Goal: Task Accomplishment & Management: Manage account settings

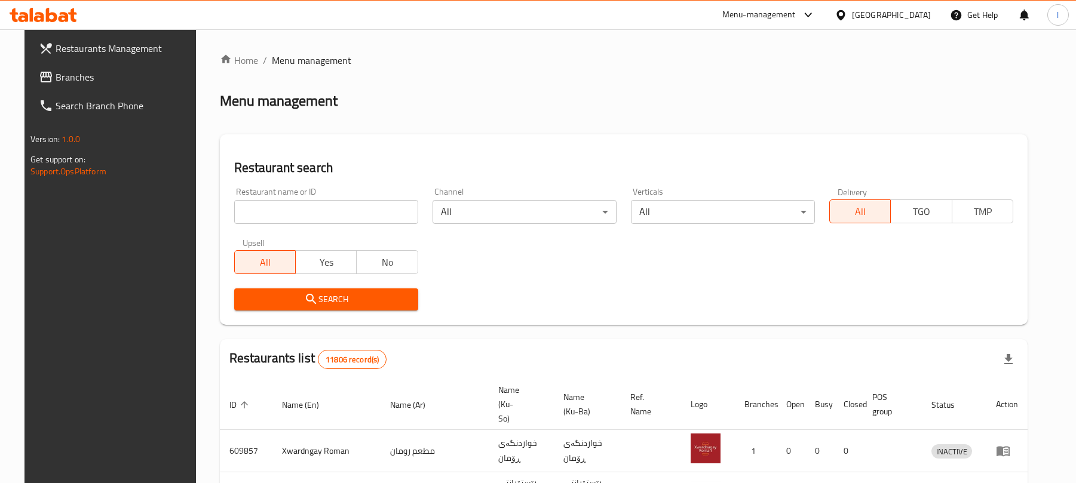
click at [290, 228] on div "Restaurant name or ID Restaurant name or ID" at bounding box center [326, 205] width 198 height 51
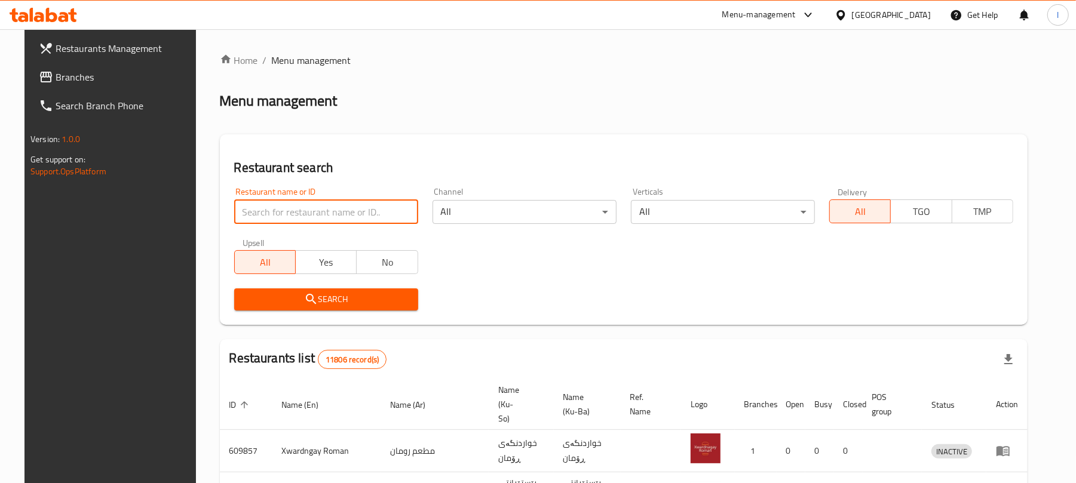
click at [299, 221] on input "search" at bounding box center [326, 212] width 184 height 24
paste input "Amigo"
type input "Amigo"
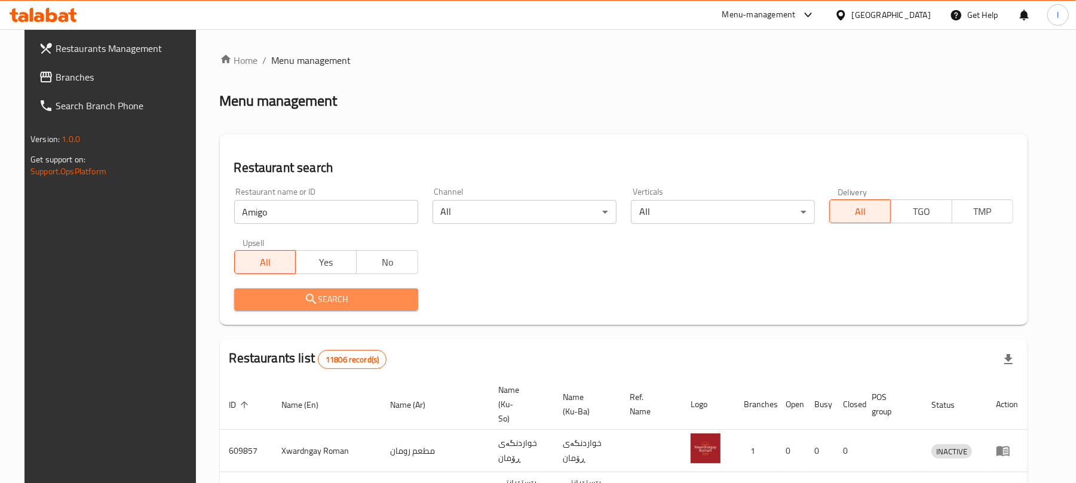
click at [261, 289] on button "Search" at bounding box center [326, 300] width 184 height 22
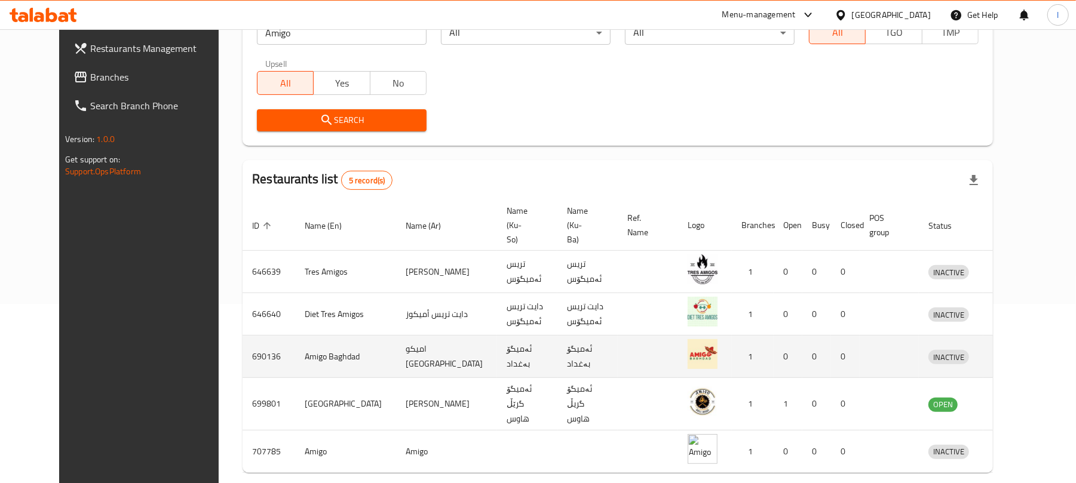
scroll to position [209, 0]
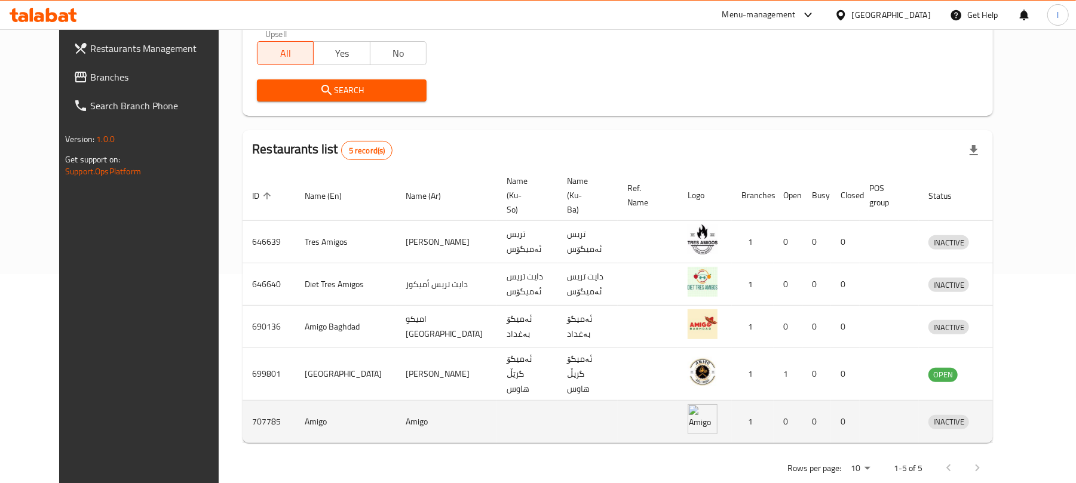
click at [1005, 420] on icon "enhanced table" at bounding box center [1003, 422] width 4 height 5
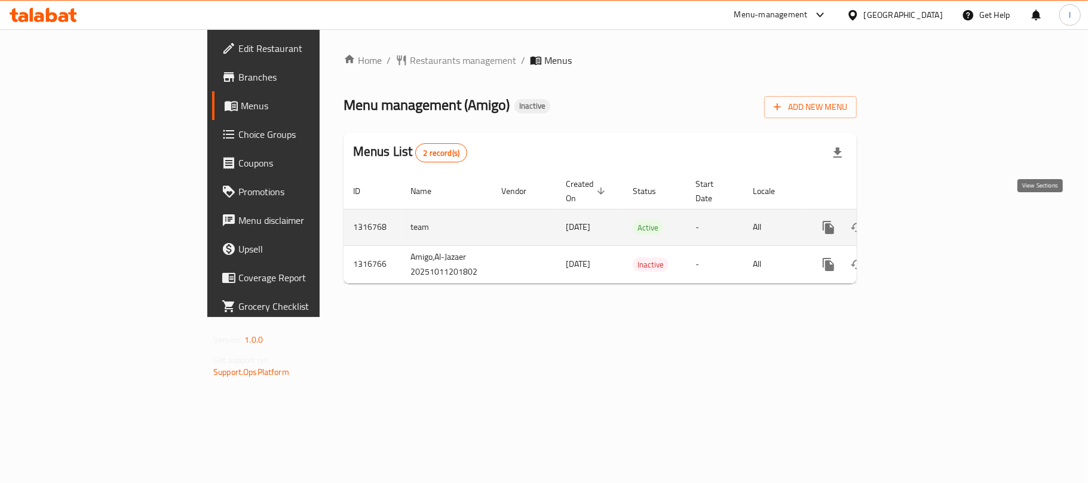
click at [929, 222] on div "enhanced table" at bounding box center [872, 227] width 115 height 29
click at [922, 221] on icon "enhanced table" at bounding box center [915, 228] width 14 height 14
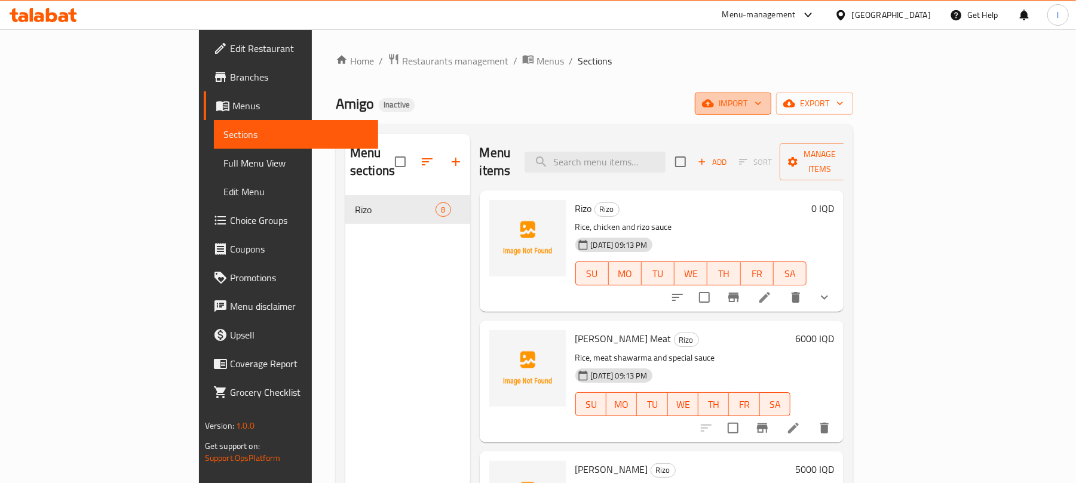
click at [762, 98] on span "import" at bounding box center [733, 103] width 57 height 15
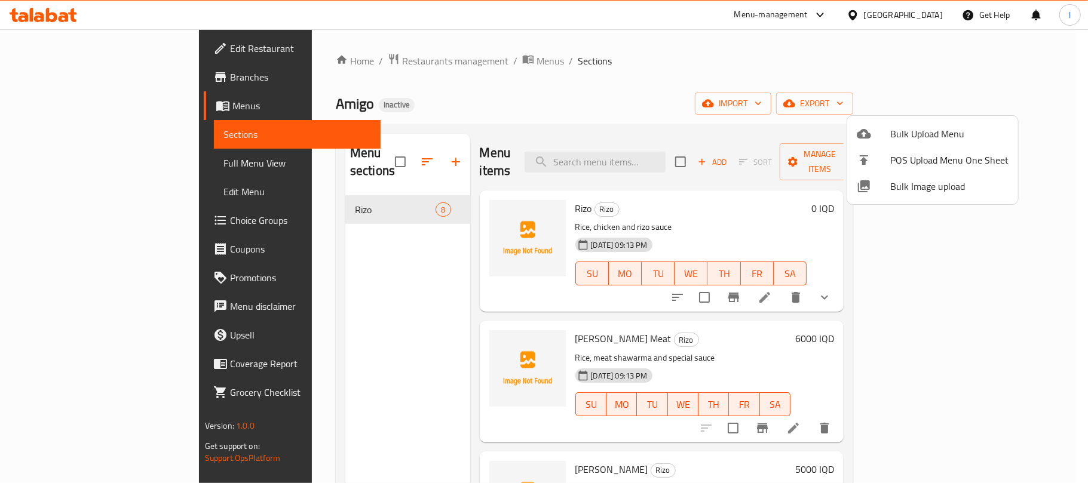
click at [920, 127] on span "Bulk Upload Menu" at bounding box center [949, 134] width 118 height 14
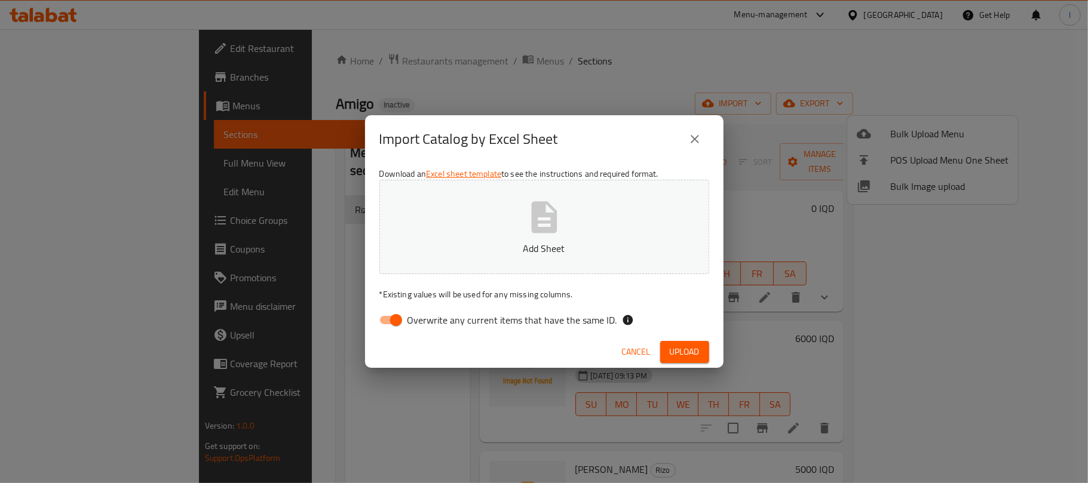
click at [392, 323] on input "Overwrite any current items that have the same ID." at bounding box center [396, 320] width 68 height 23
checkbox input "false"
click at [569, 220] on button "Add Sheet" at bounding box center [544, 227] width 330 height 94
click at [702, 342] on button "Upload" at bounding box center [684, 352] width 49 height 22
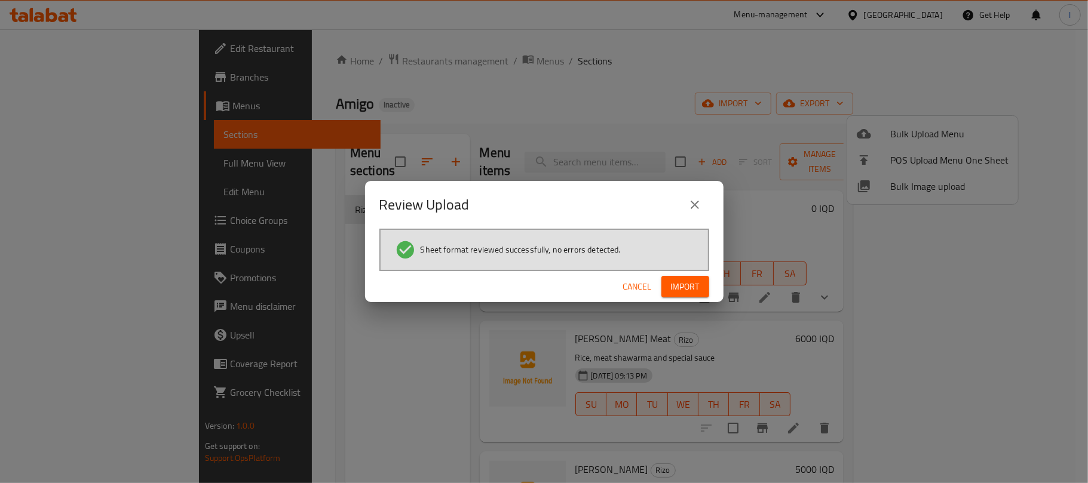
click at [676, 285] on span "Import" at bounding box center [685, 287] width 29 height 15
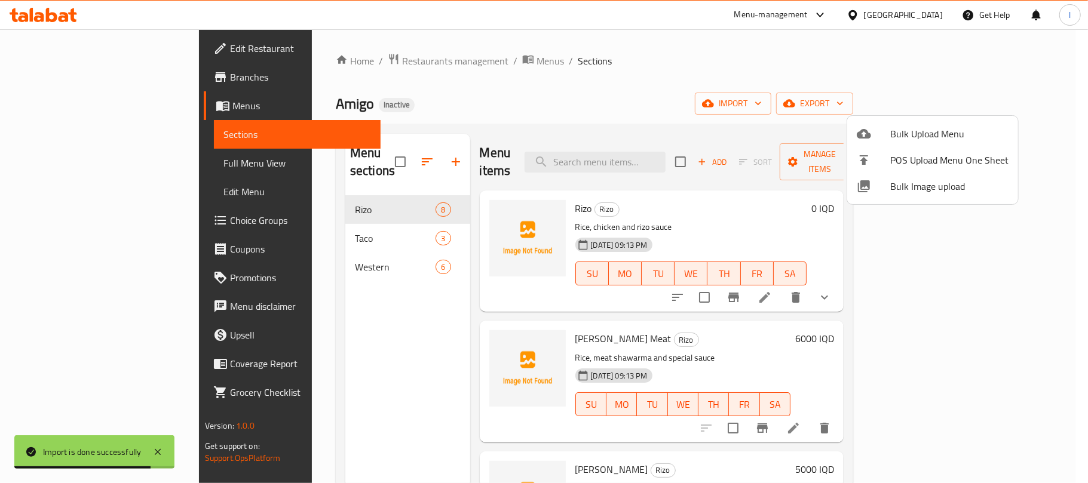
click at [642, 77] on div at bounding box center [544, 241] width 1088 height 483
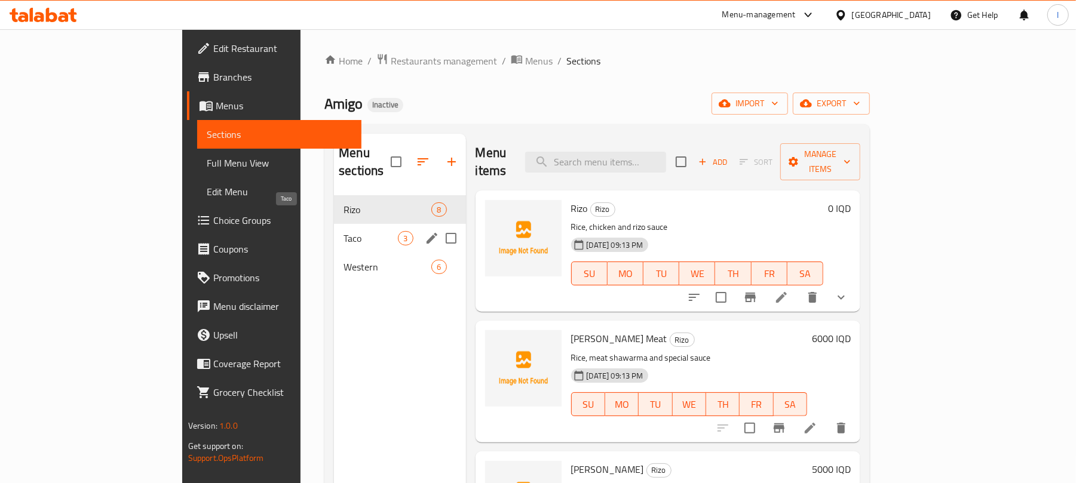
drag, startPoint x: 273, startPoint y: 226, endPoint x: 287, endPoint y: 229, distance: 14.2
click at [344, 231] on span "Taco" at bounding box center [371, 238] width 54 height 14
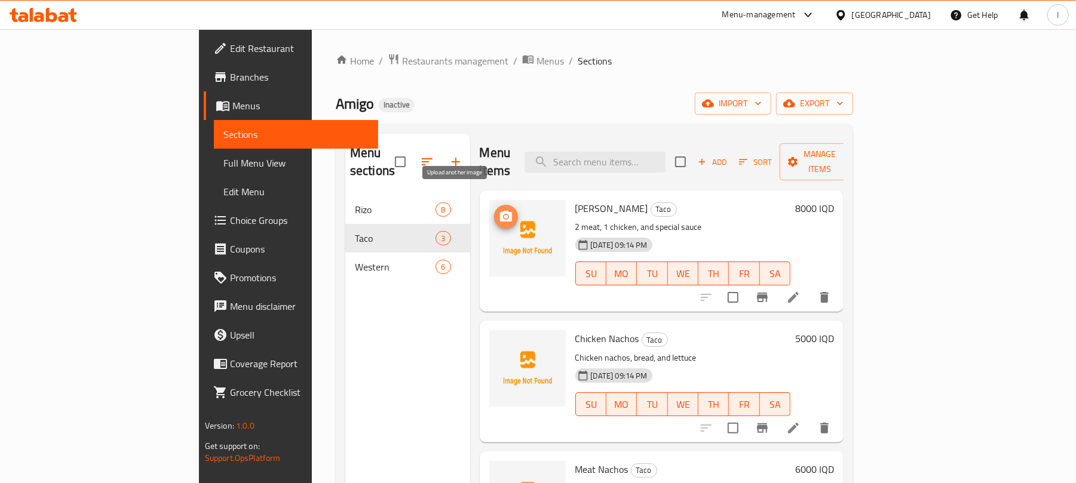
click at [500, 211] on icon "upload picture" at bounding box center [506, 216] width 12 height 11
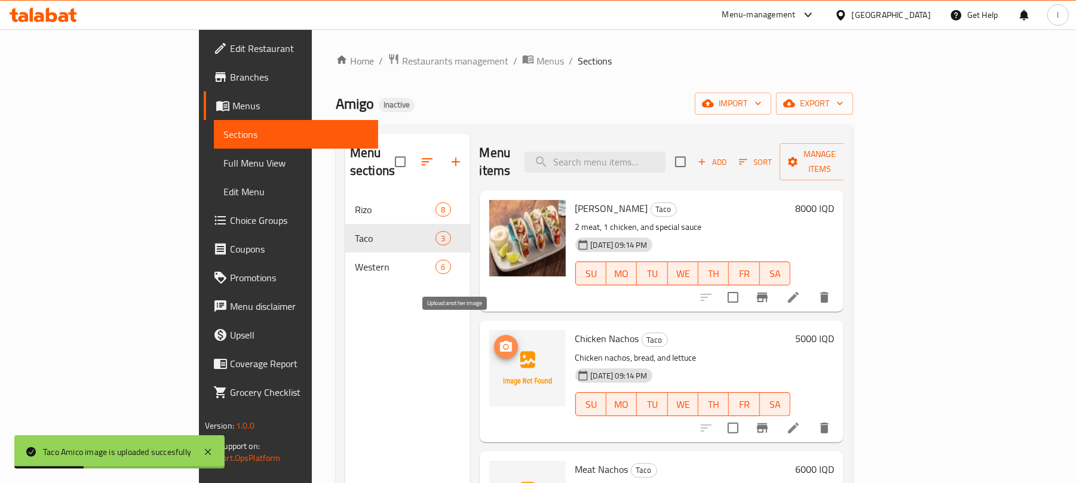
click at [499, 340] on icon "upload picture" at bounding box center [506, 347] width 14 height 14
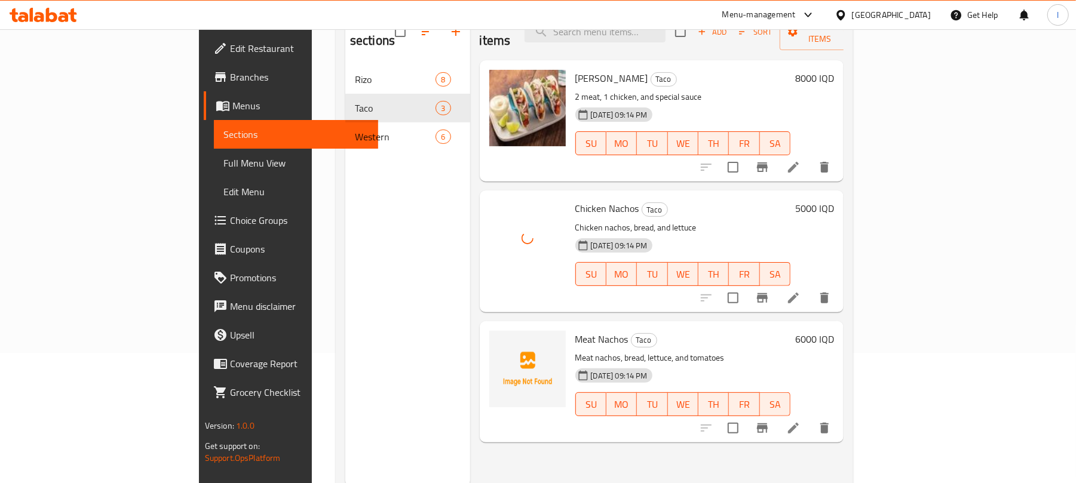
scroll to position [168, 0]
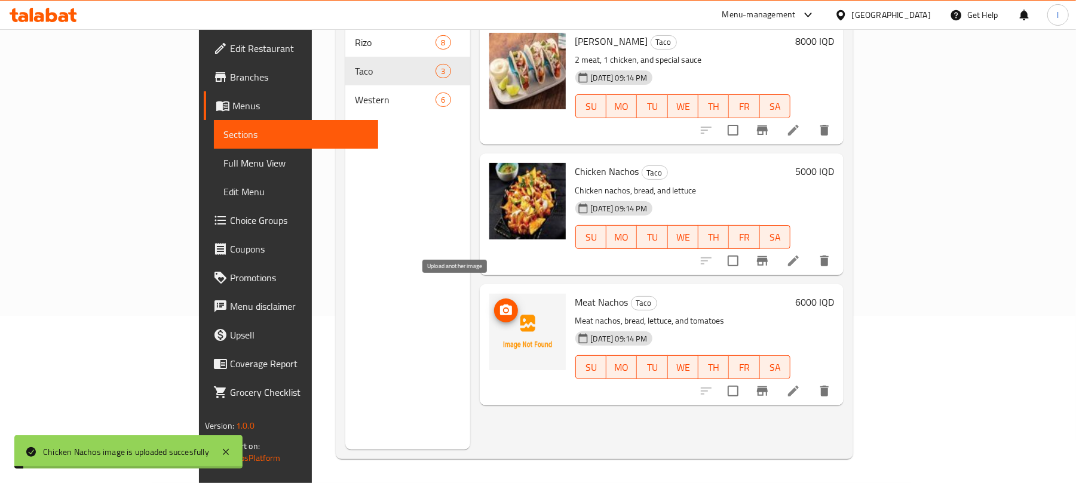
click at [499, 304] on icon "upload picture" at bounding box center [506, 311] width 14 height 14
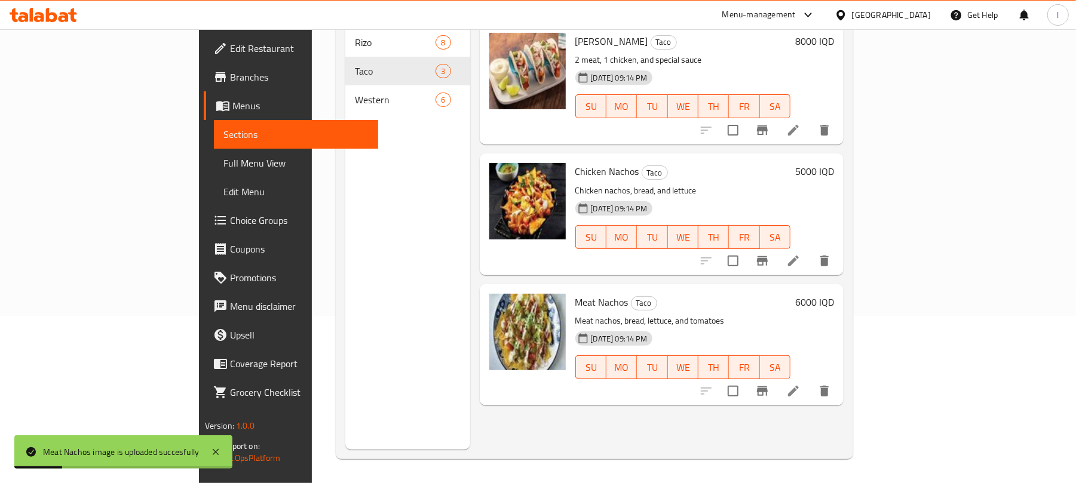
scroll to position [0, 0]
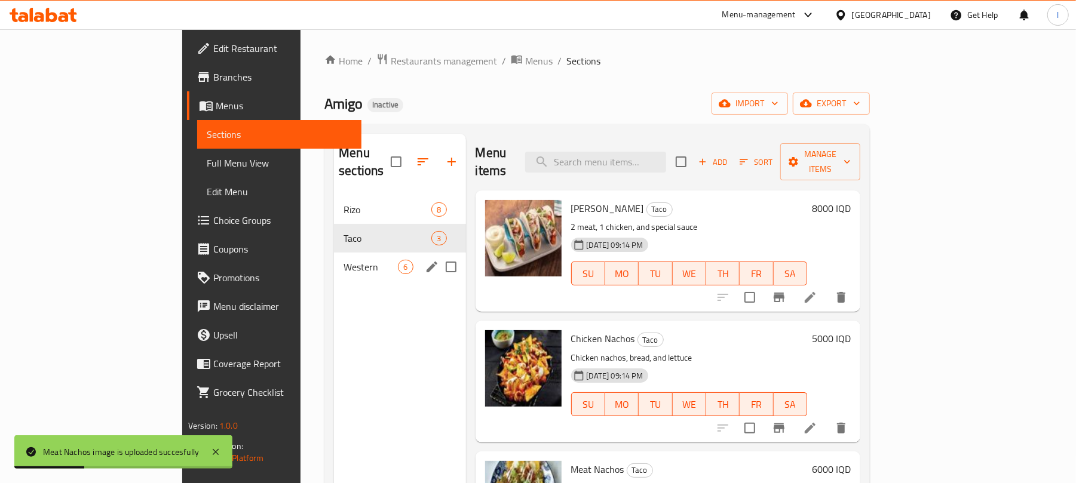
click at [344, 260] on span "Western" at bounding box center [371, 267] width 54 height 14
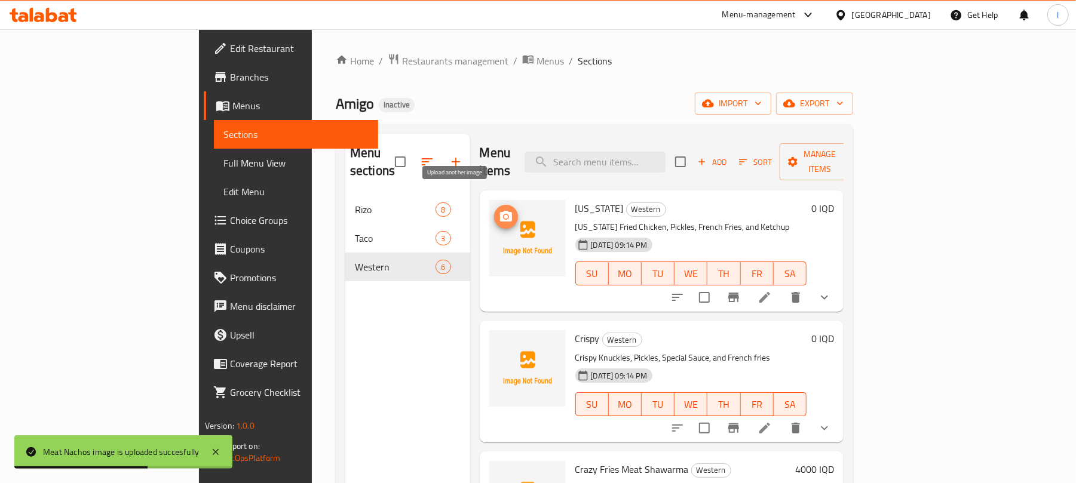
click at [504, 215] on circle "upload picture" at bounding box center [506, 217] width 4 height 4
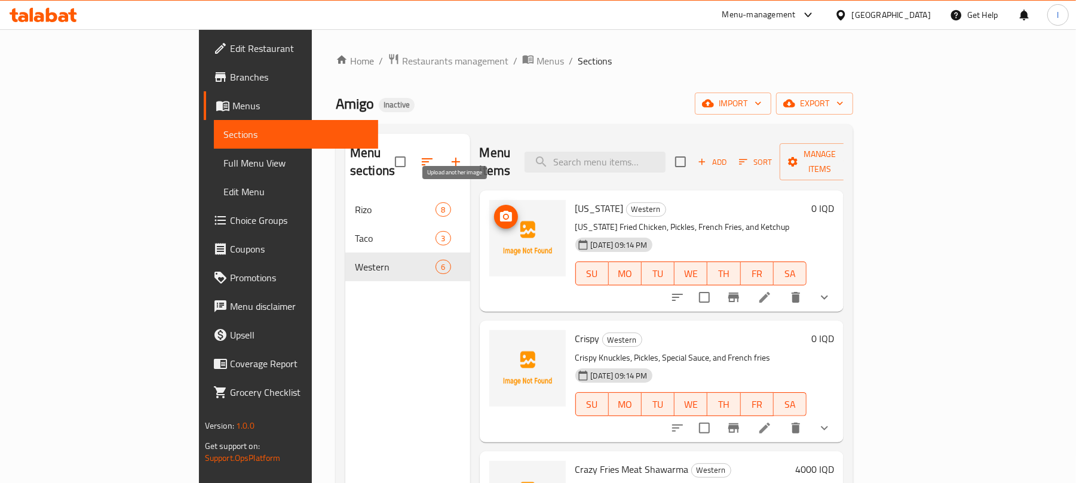
click at [494, 205] on button "upload picture" at bounding box center [506, 217] width 24 height 24
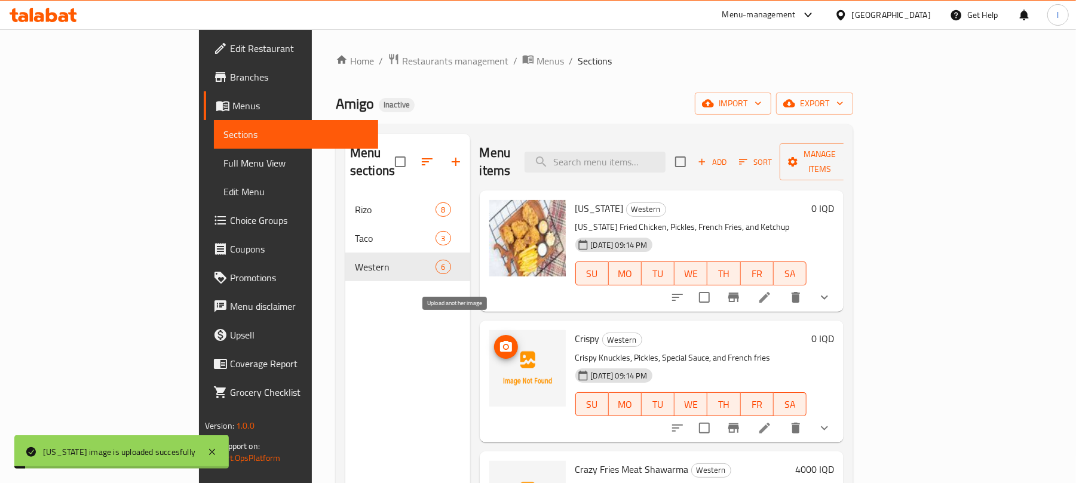
click at [499, 340] on icon "upload picture" at bounding box center [506, 347] width 14 height 14
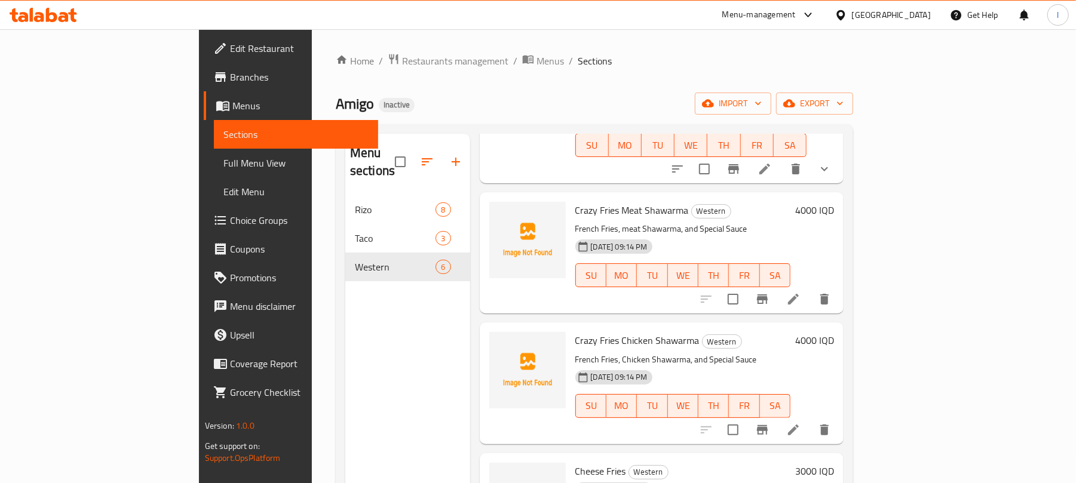
scroll to position [292, 0]
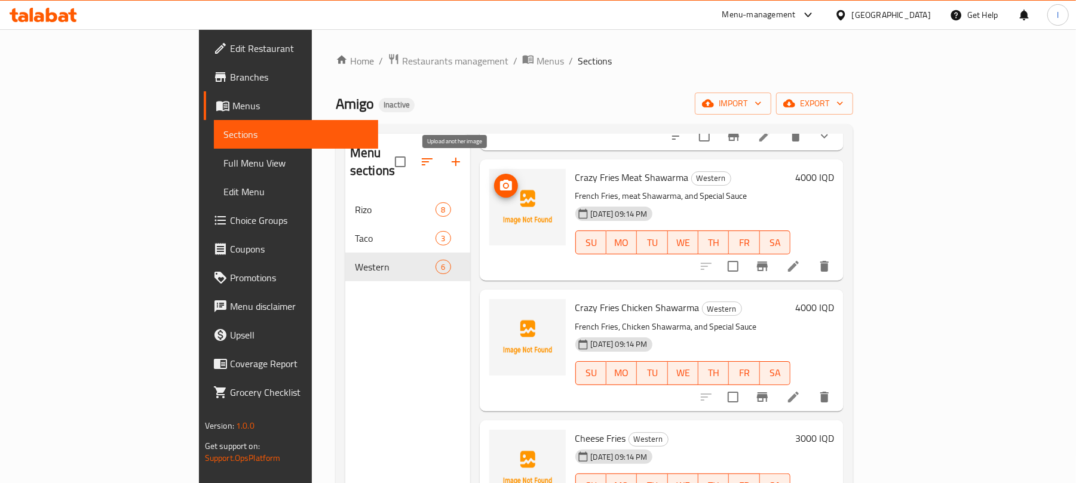
click at [499, 179] on icon "upload picture" at bounding box center [506, 186] width 14 height 14
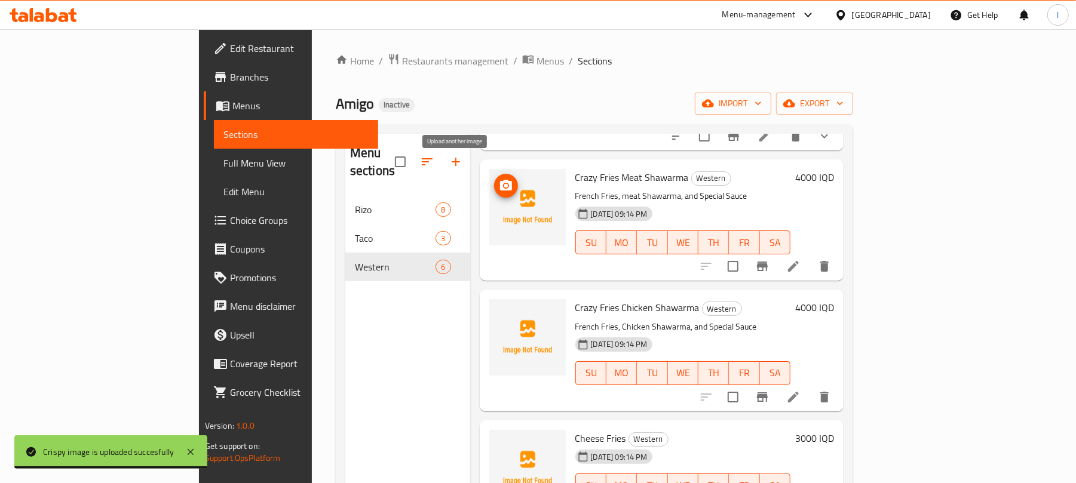
click at [499, 179] on icon "upload picture" at bounding box center [506, 186] width 14 height 14
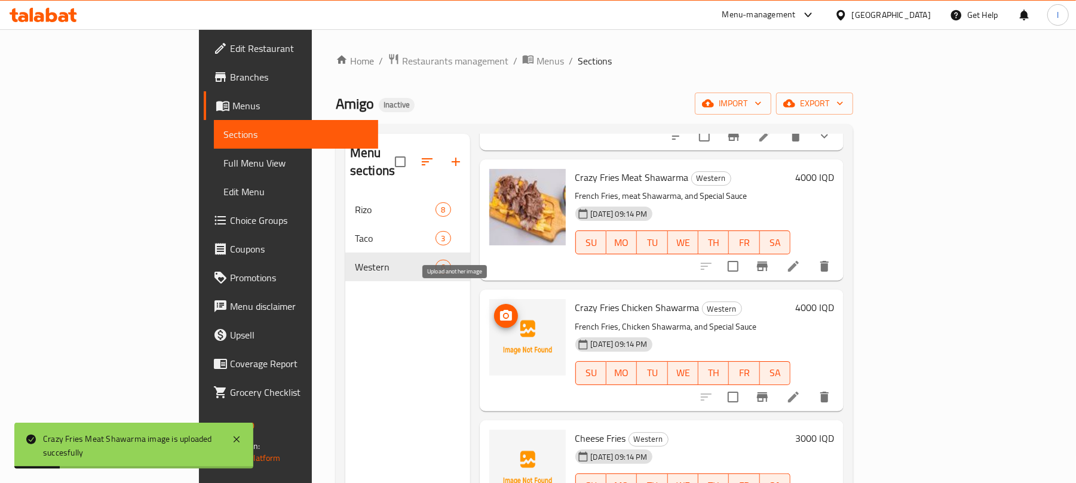
click at [500, 310] on icon "upload picture" at bounding box center [506, 315] width 12 height 11
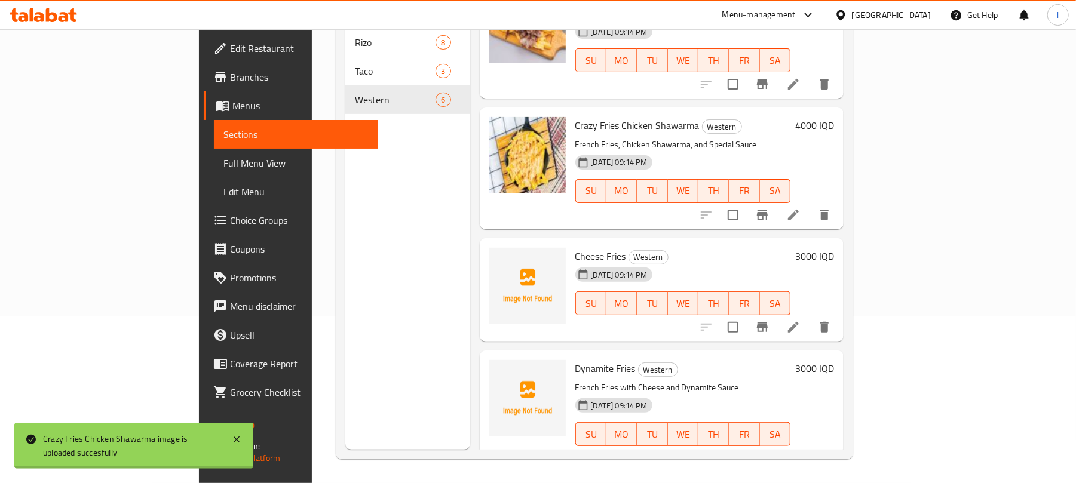
scroll to position [311, 0]
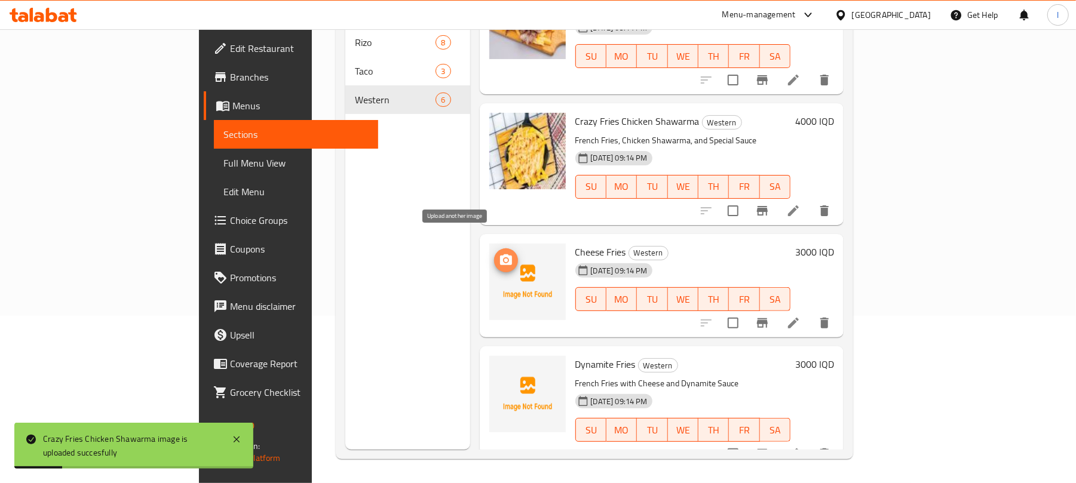
click at [500, 255] on icon "upload picture" at bounding box center [506, 260] width 12 height 11
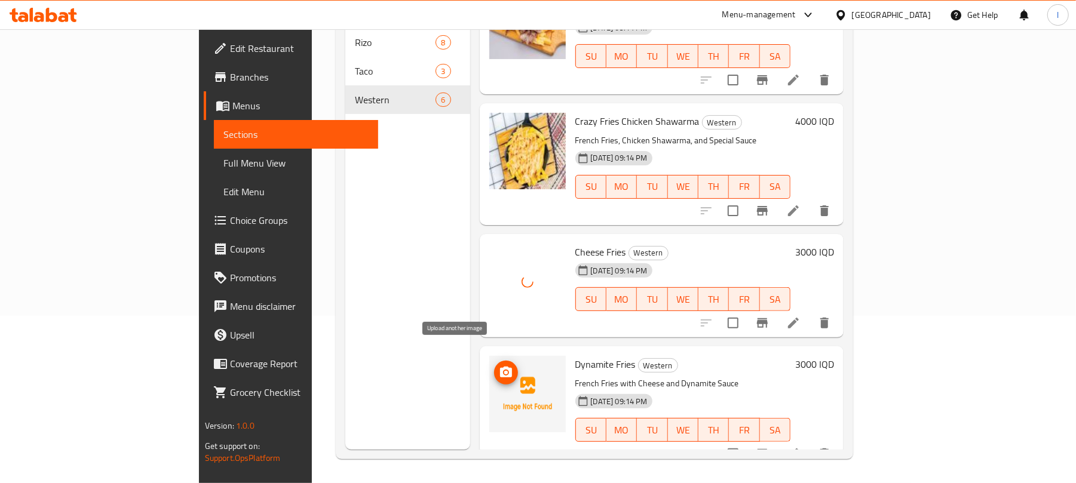
click at [504, 371] on circle "upload picture" at bounding box center [506, 373] width 4 height 4
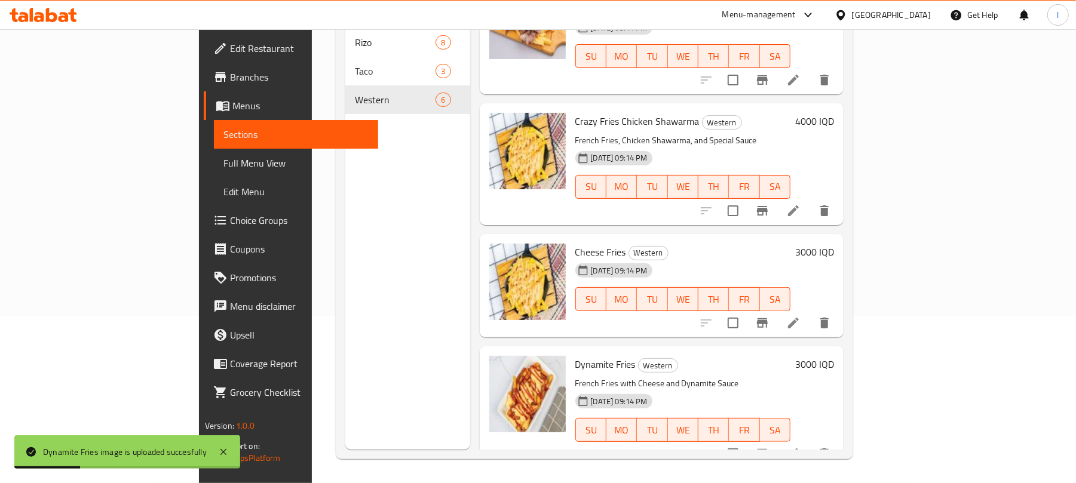
click at [224, 158] on span "Full Menu View" at bounding box center [297, 163] width 146 height 14
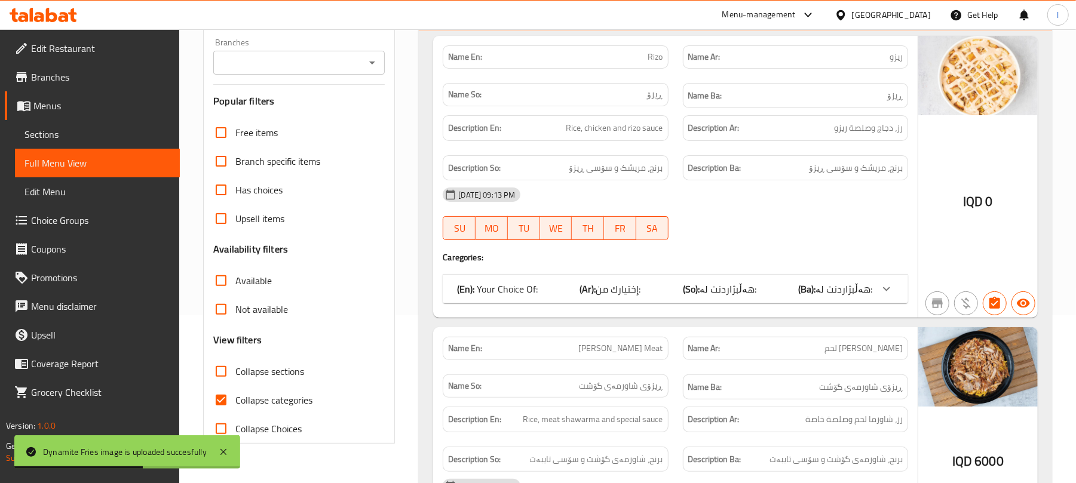
click at [373, 63] on icon "Open" at bounding box center [372, 63] width 6 height 3
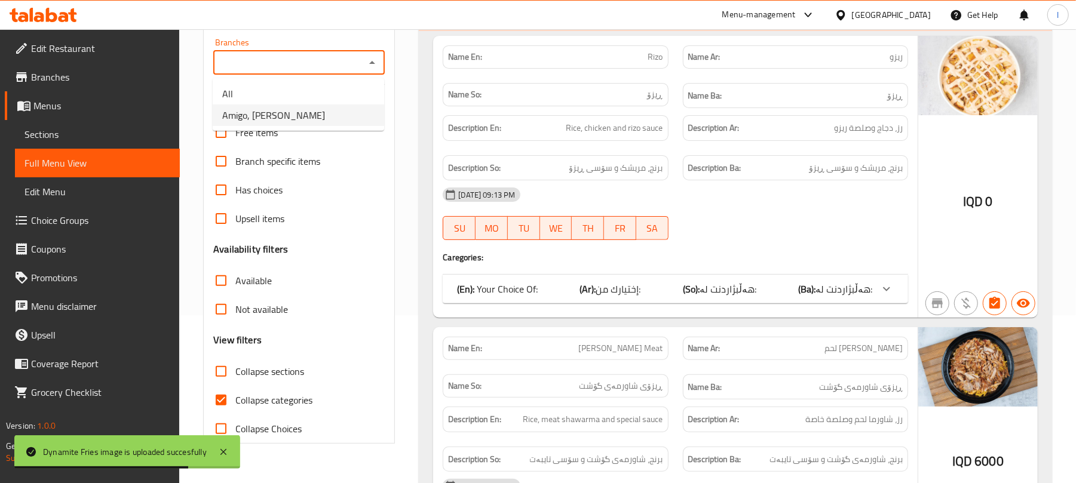
click at [318, 115] on li "Amigo, [PERSON_NAME]" at bounding box center [299, 116] width 172 height 22
type input "Amigo, [PERSON_NAME]"
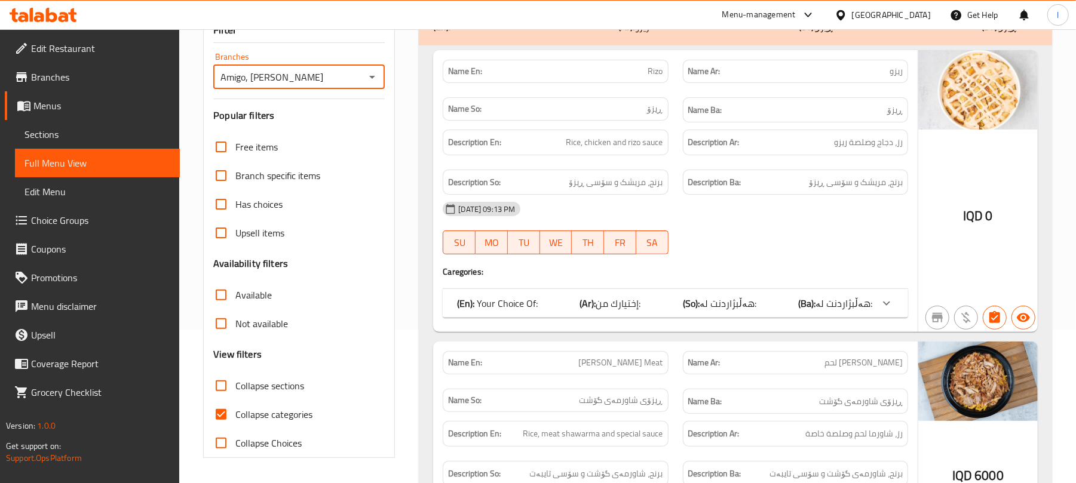
scroll to position [168, 0]
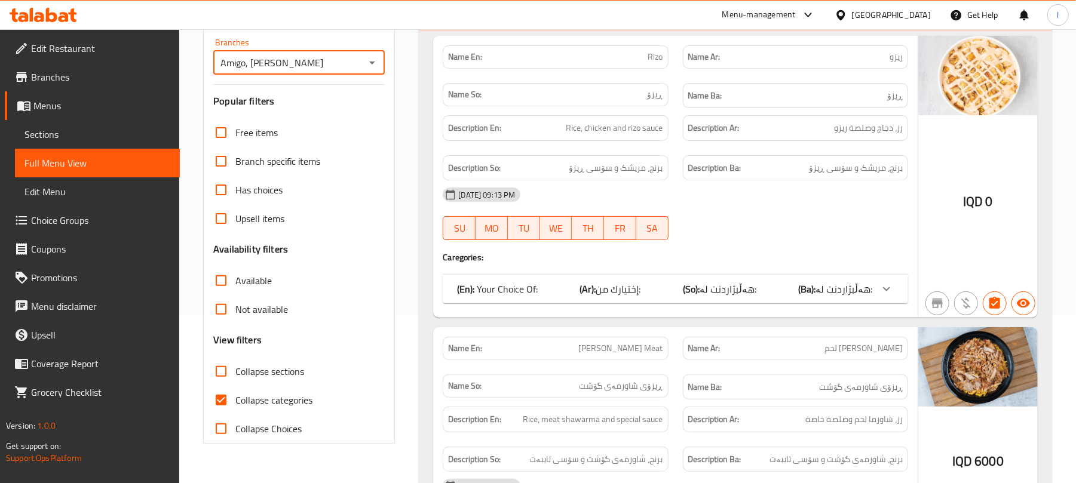
click at [230, 396] on input "Collapse categories" at bounding box center [221, 400] width 29 height 29
checkbox input "false"
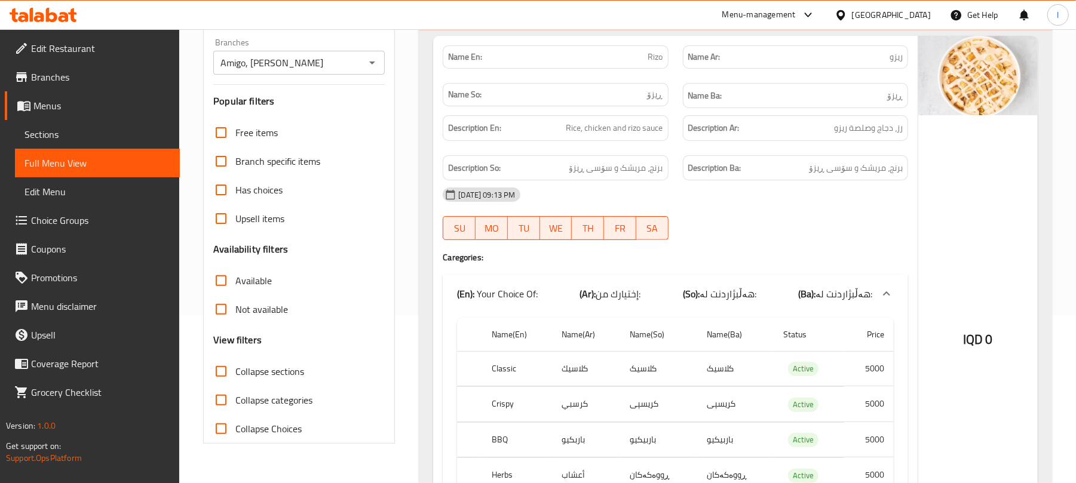
click at [222, 374] on input "Collapse sections" at bounding box center [221, 371] width 29 height 29
checkbox input "true"
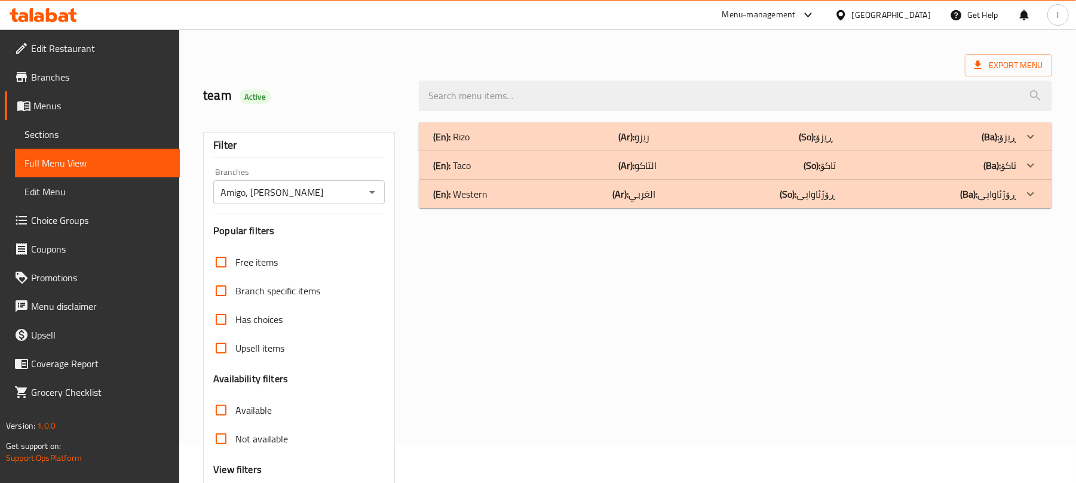
scroll to position [0, 0]
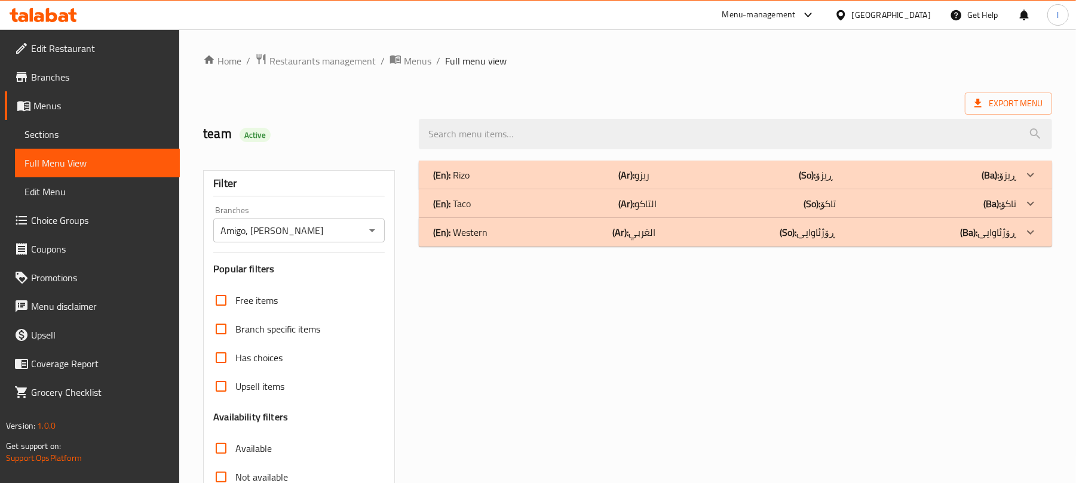
click at [483, 194] on div "(En): Taco (Ar): التاكو (So): تاکۆ (Ba): تاکۆ" at bounding box center [735, 203] width 633 height 29
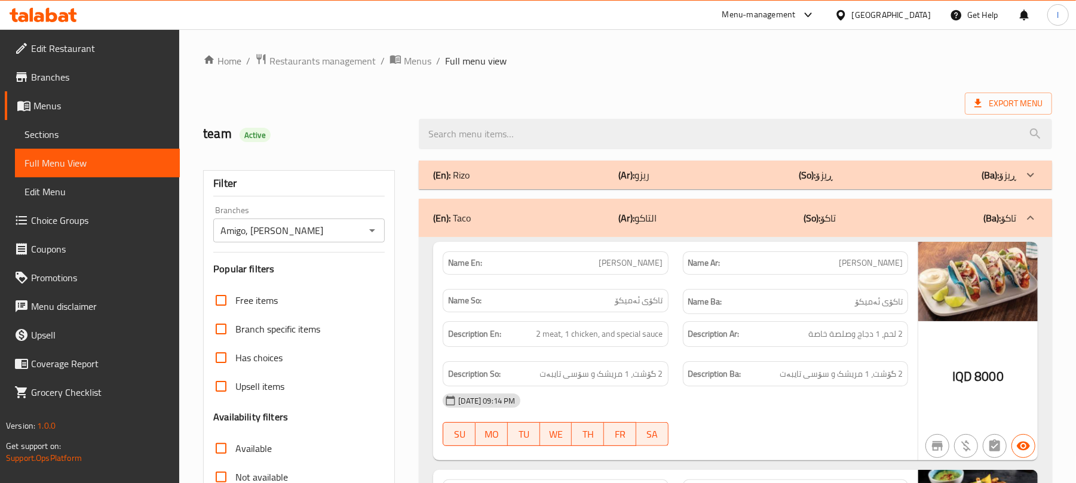
scroll to position [526, 0]
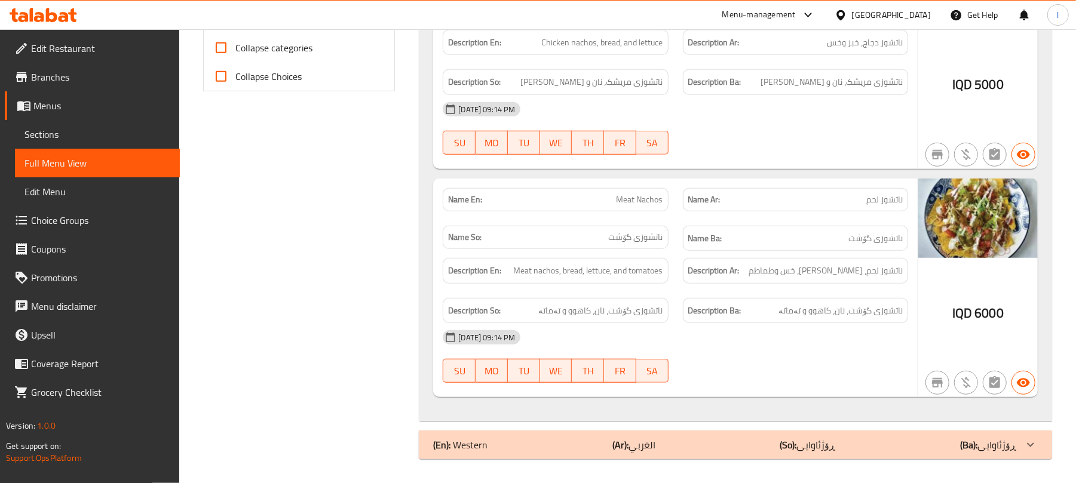
click at [731, 447] on div "(En): Western (Ar): الغربي (So): ڕۆژئاوایی (Ba): ڕۆژئاوایی" at bounding box center [724, 445] width 583 height 14
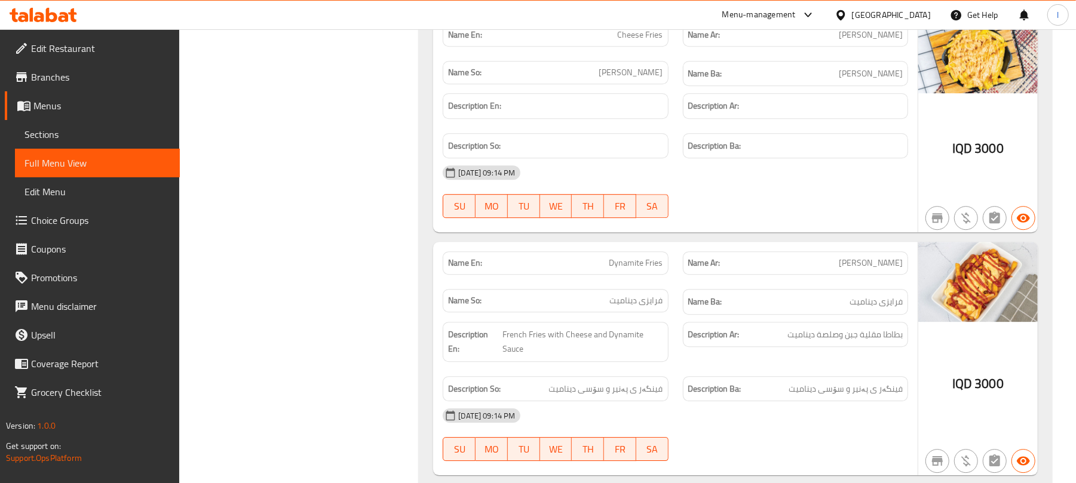
scroll to position [2477, 0]
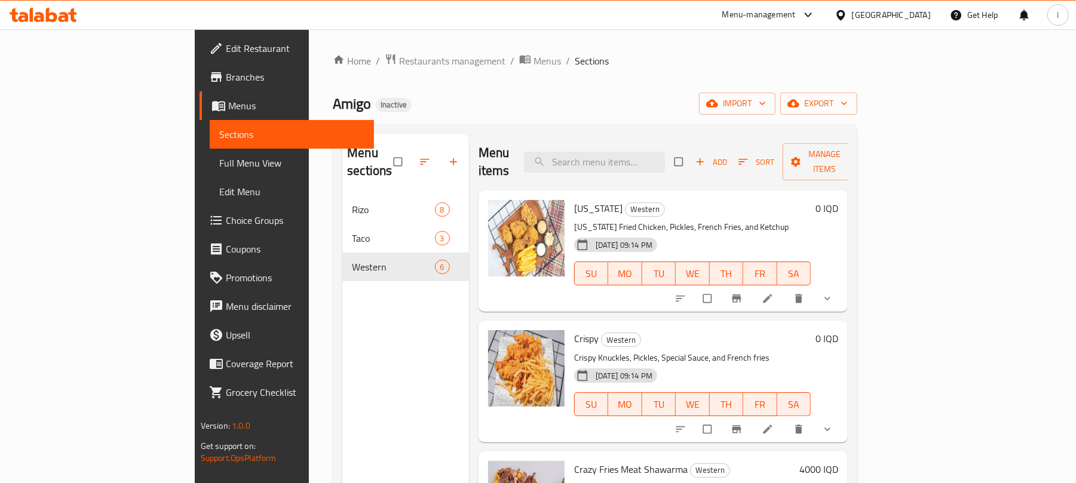
click at [843, 286] on div at bounding box center [756, 299] width 176 height 26
click at [774, 293] on icon at bounding box center [768, 299] width 12 height 12
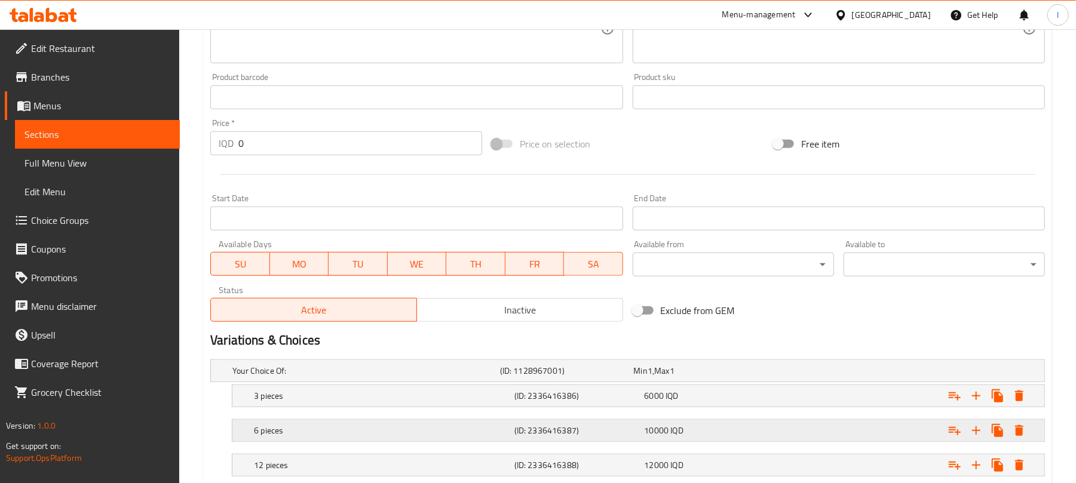
scroll to position [579, 0]
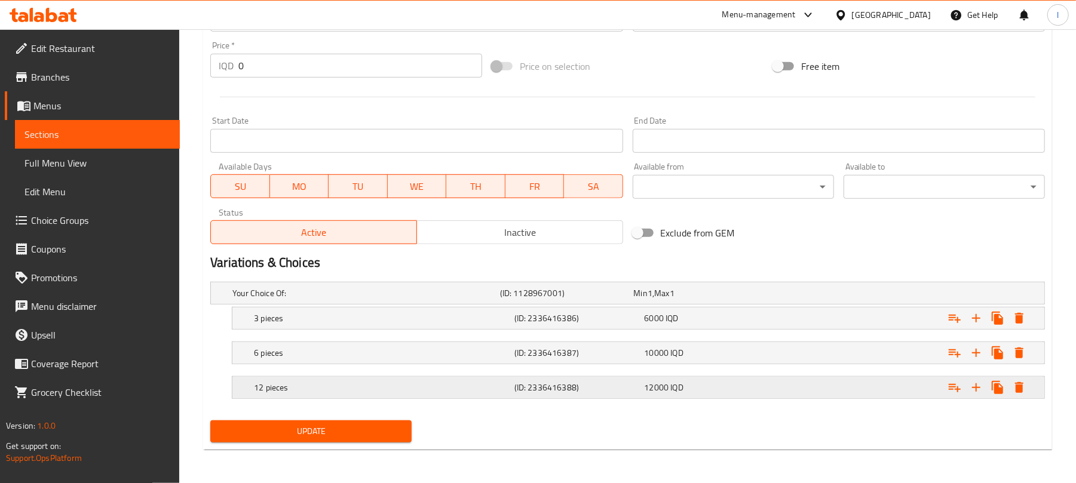
click at [645, 381] on span "12000" at bounding box center [657, 388] width 25 height 16
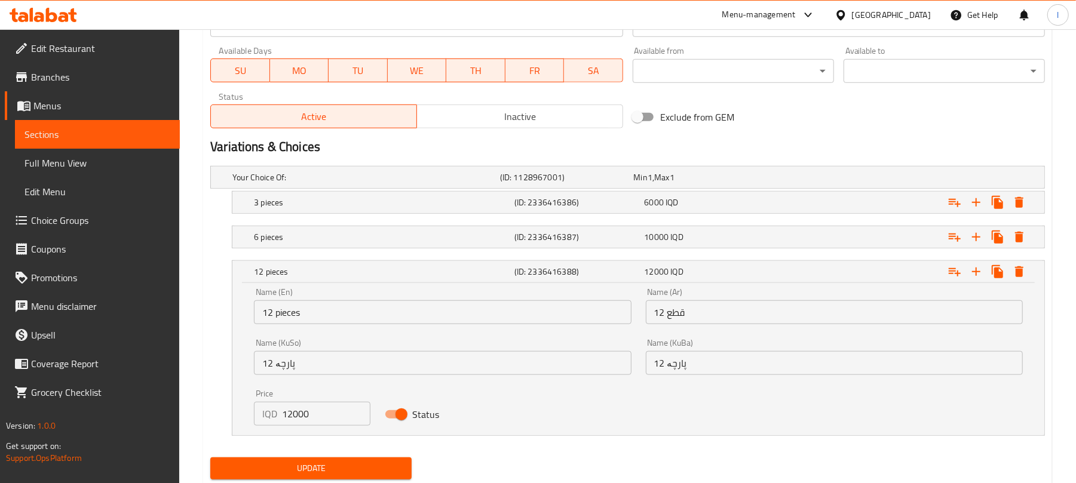
scroll to position [731, 0]
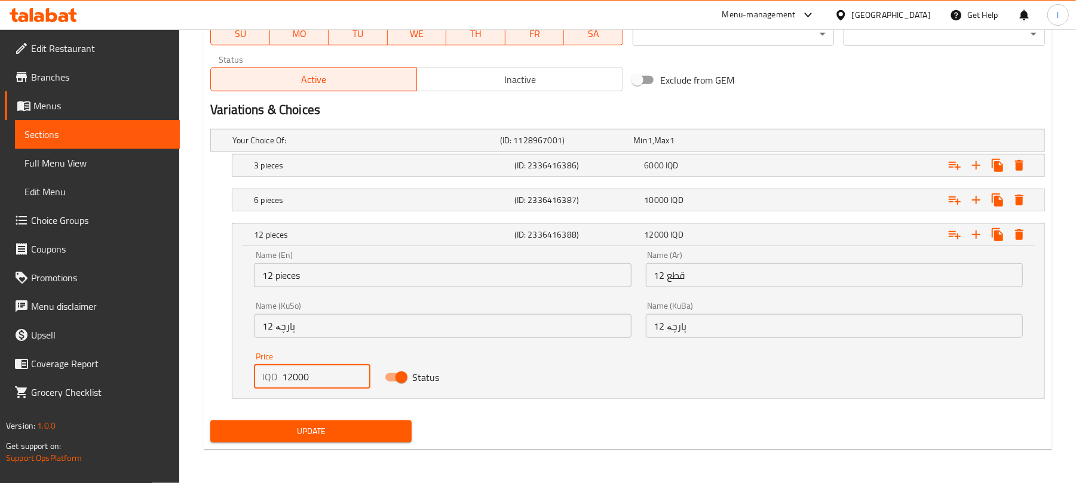
drag, startPoint x: 328, startPoint y: 382, endPoint x: 175, endPoint y: 378, distance: 153.6
type input "16000"
click at [353, 441] on button "Update" at bounding box center [310, 432] width 201 height 22
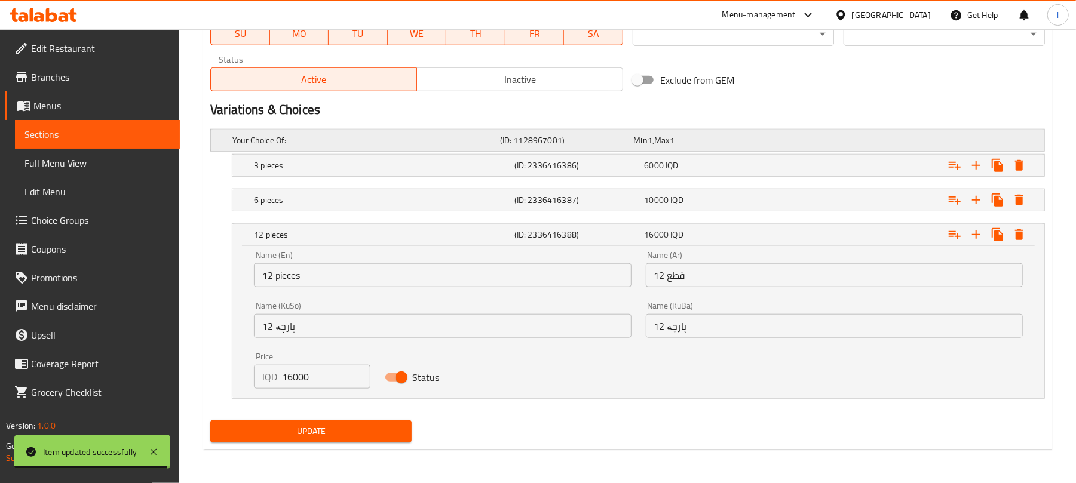
scroll to position [0, 0]
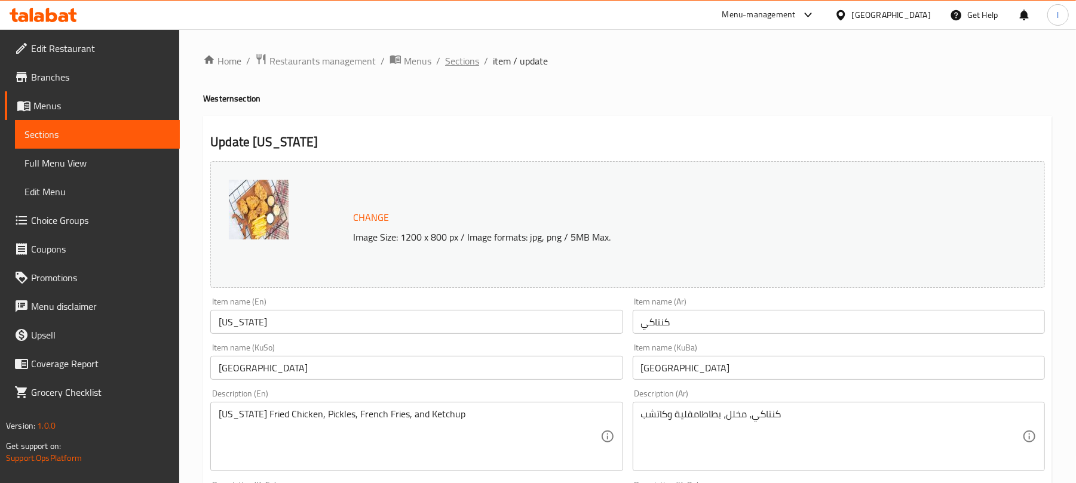
click at [469, 67] on span "Sections" at bounding box center [462, 61] width 34 height 14
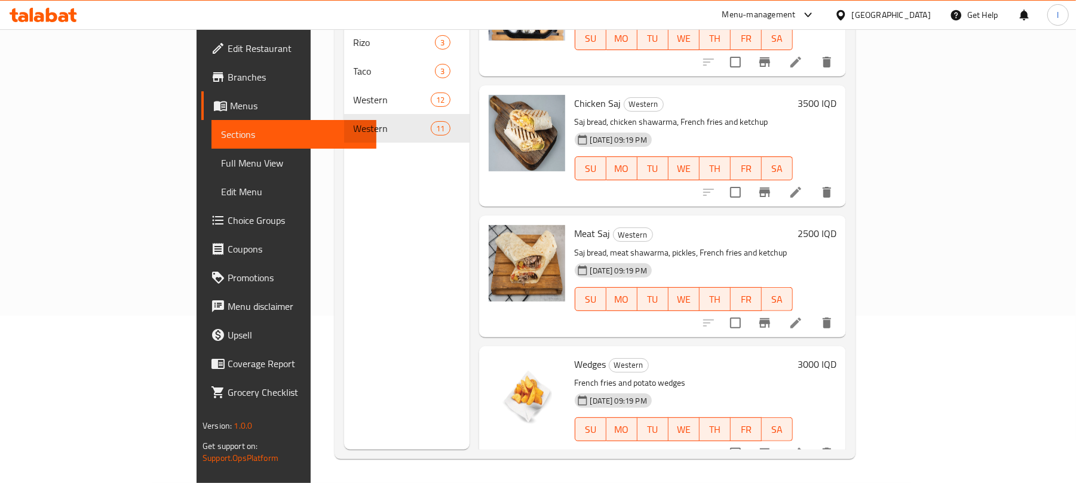
scroll to position [362, 0]
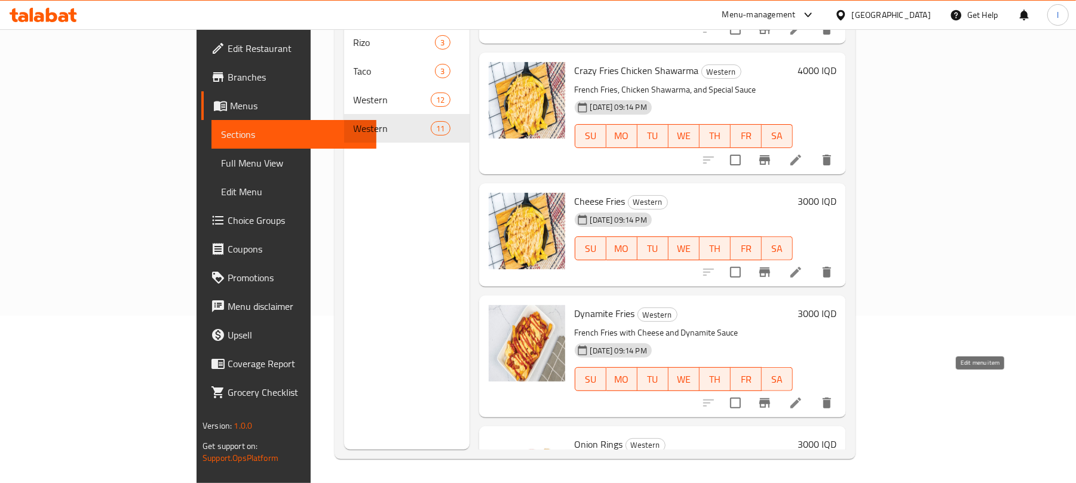
click at [803, 396] on icon at bounding box center [796, 403] width 14 height 14
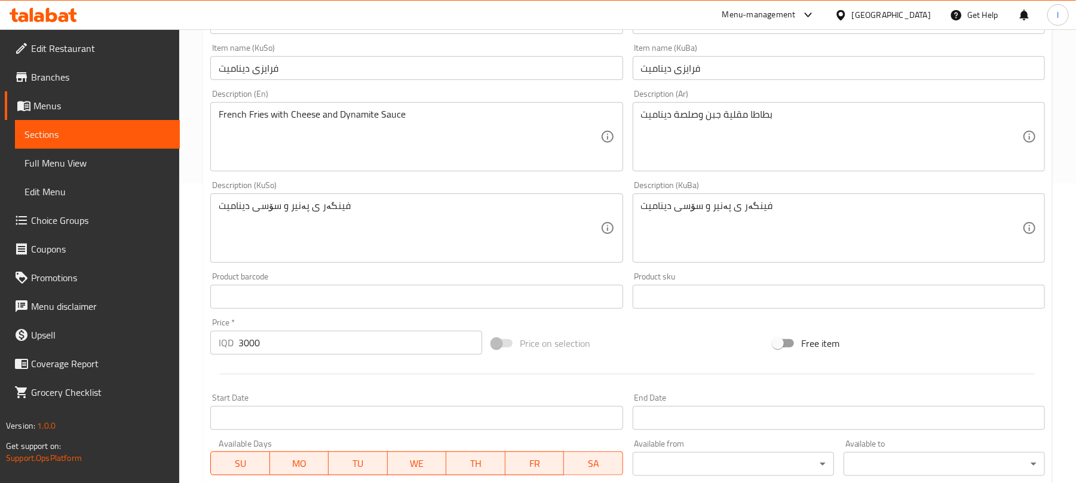
scroll to position [222, 0]
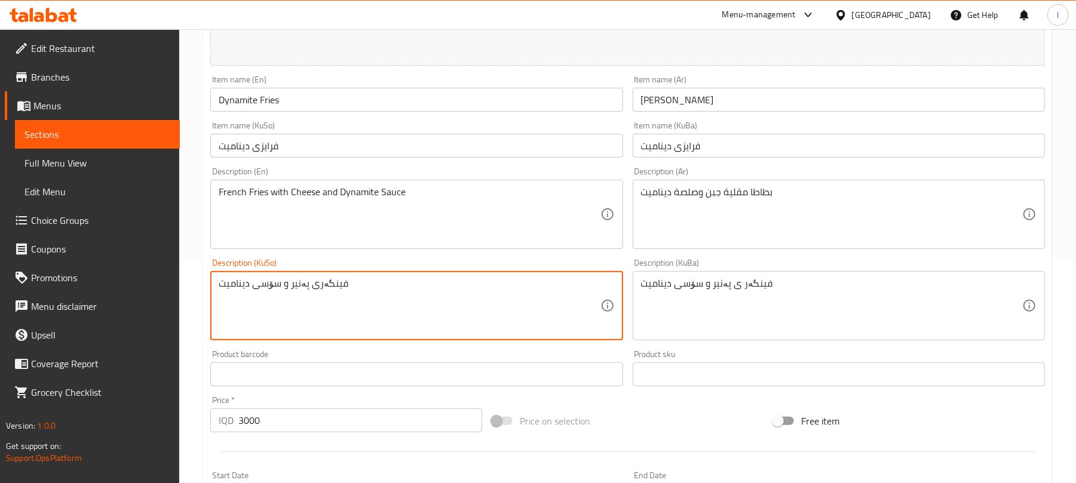
click at [314, 290] on textarea "فینگەری پەنیر و سۆسی دینامیت" at bounding box center [409, 306] width 381 height 57
type textarea "فینگەری پەنیر و سۆسی دینامیت"
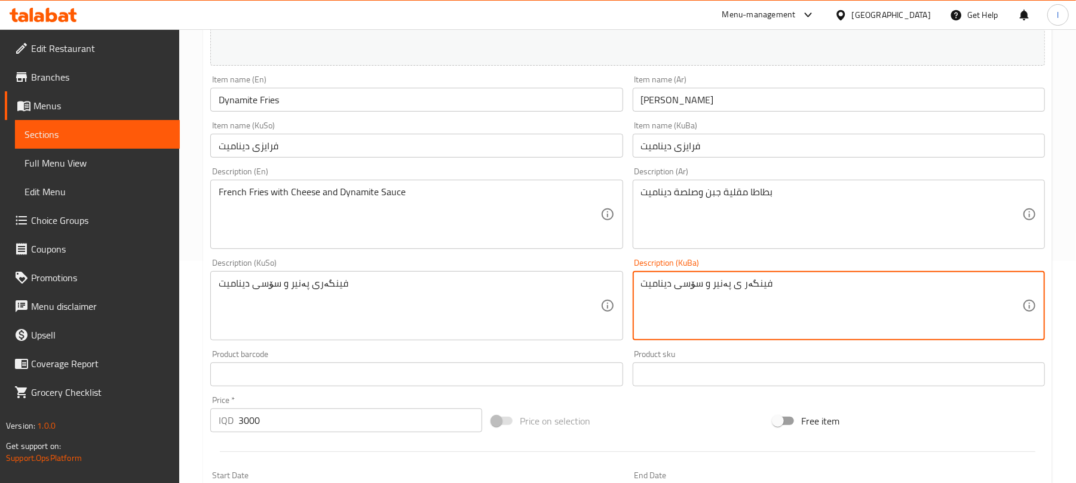
click at [680, 302] on textarea "فینگەر ی پەنیر و سۆسی دینامیت" at bounding box center [831, 306] width 381 height 57
paste textarea
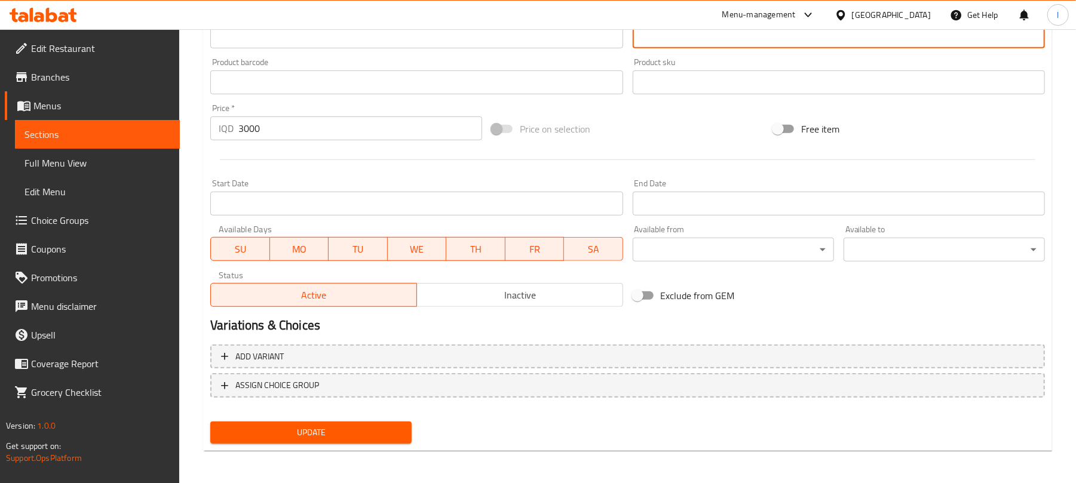
type textarea "فینگەری پەنیر و سۆسی دینامیت"
click at [368, 445] on div "Update" at bounding box center [311, 433] width 211 height 32
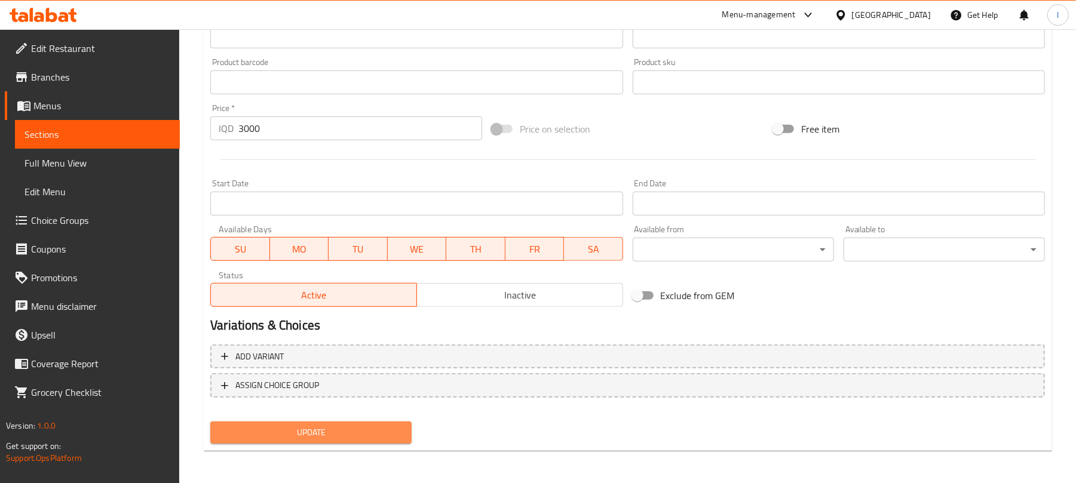
click at [373, 440] on button "Update" at bounding box center [310, 433] width 201 height 22
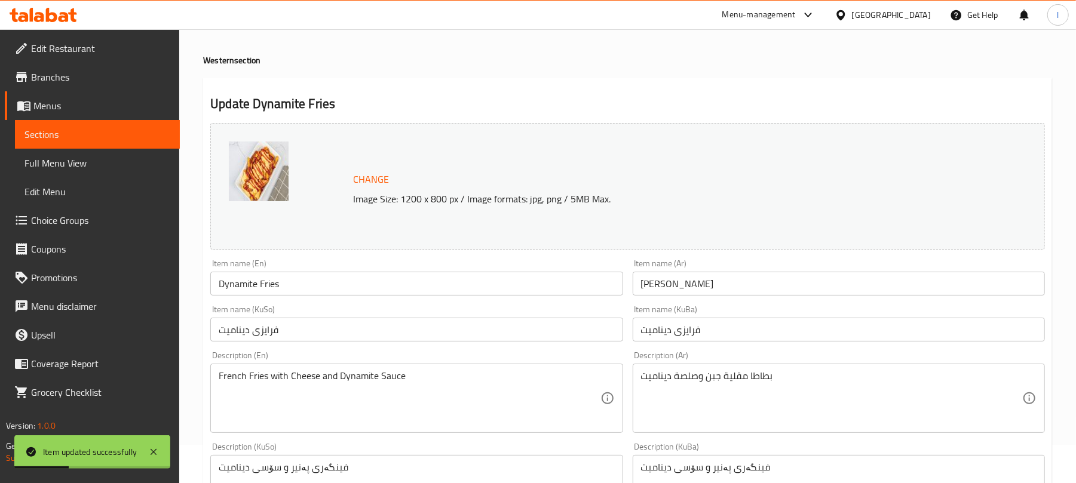
scroll to position [0, 0]
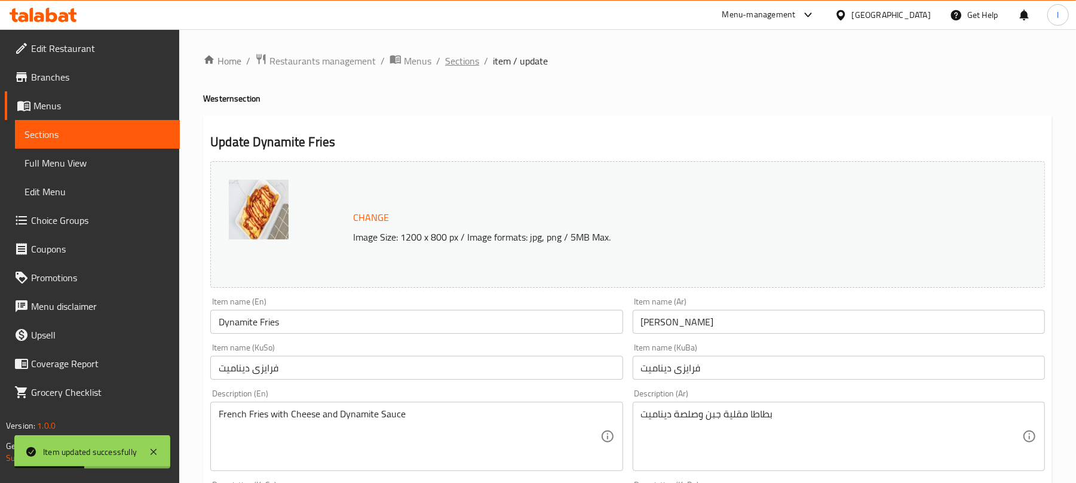
click at [451, 63] on span "Sections" at bounding box center [462, 61] width 34 height 14
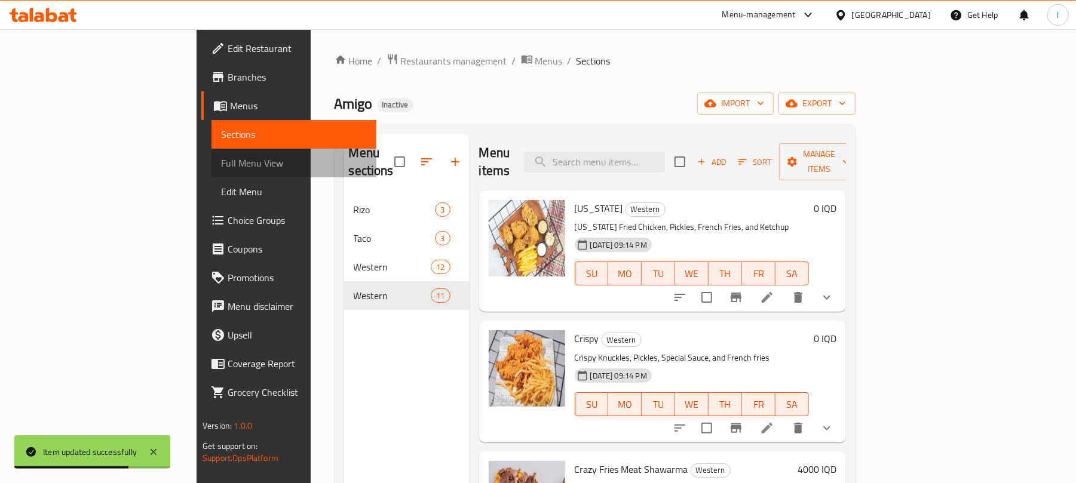
click at [212, 153] on link "Full Menu View" at bounding box center [294, 163] width 165 height 29
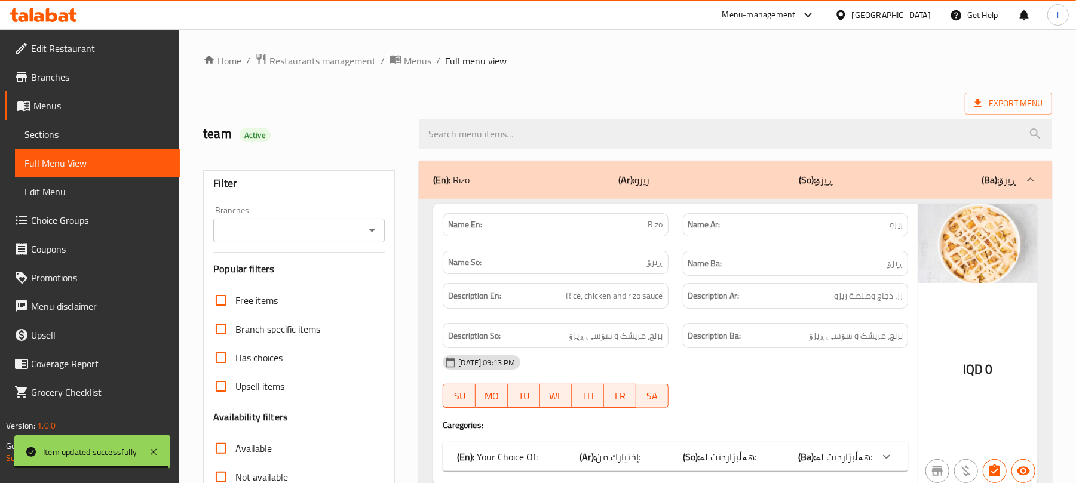
click at [381, 225] on div "Branches" at bounding box center [299, 231] width 172 height 24
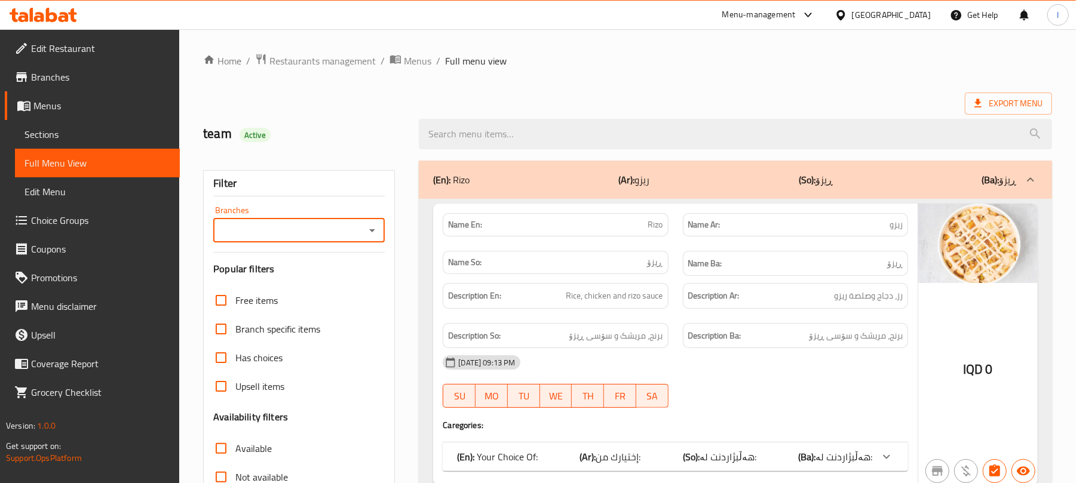
click at [375, 233] on icon "Open" at bounding box center [372, 231] width 14 height 14
click at [329, 278] on li "Amigo, [PERSON_NAME]" at bounding box center [299, 284] width 172 height 22
type input "Amigo, [PERSON_NAME]"
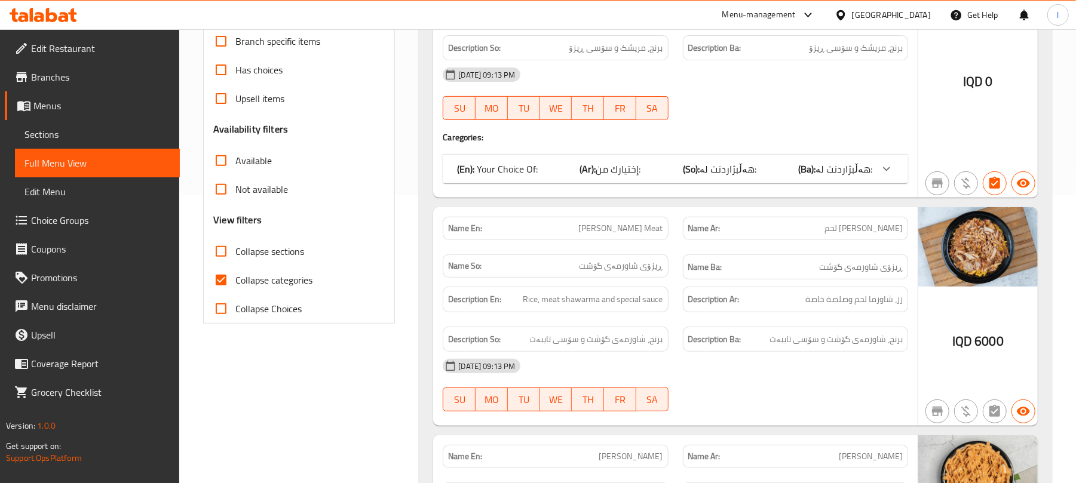
scroll to position [292, 0]
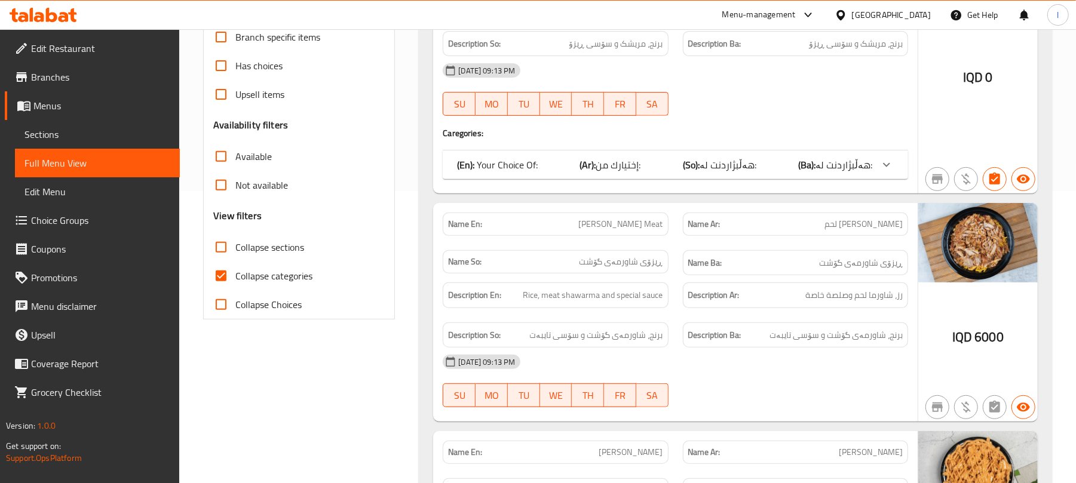
click at [221, 271] on input "Collapse categories" at bounding box center [221, 276] width 29 height 29
checkbox input "false"
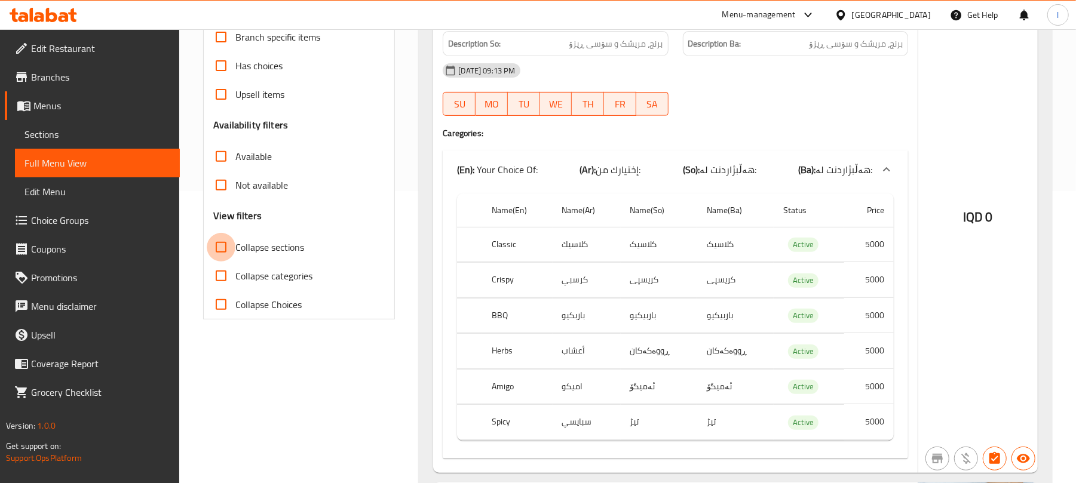
click at [218, 235] on input "Collapse sections" at bounding box center [221, 247] width 29 height 29
checkbox input "true"
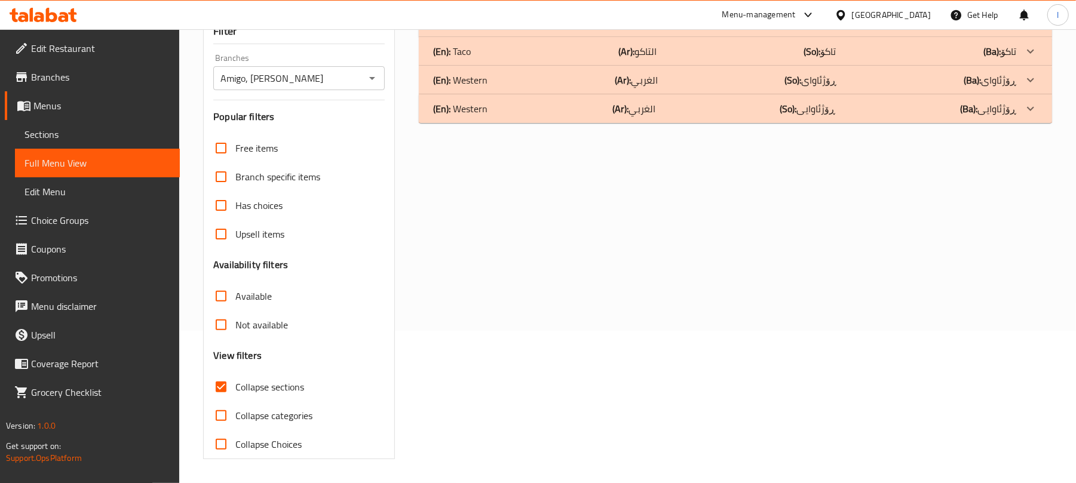
scroll to position [154, 0]
click at [474, 112] on p "(En): Western" at bounding box center [460, 109] width 54 height 14
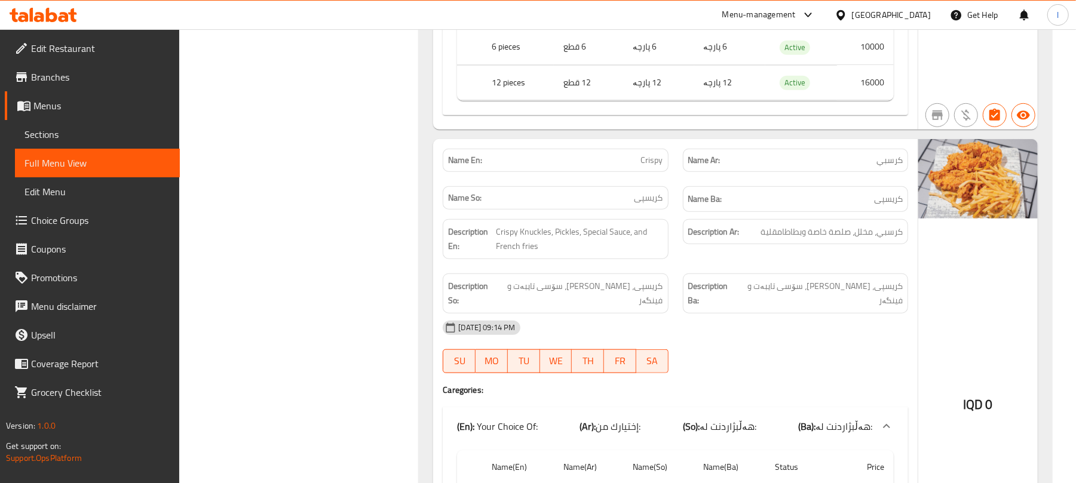
scroll to position [65, 0]
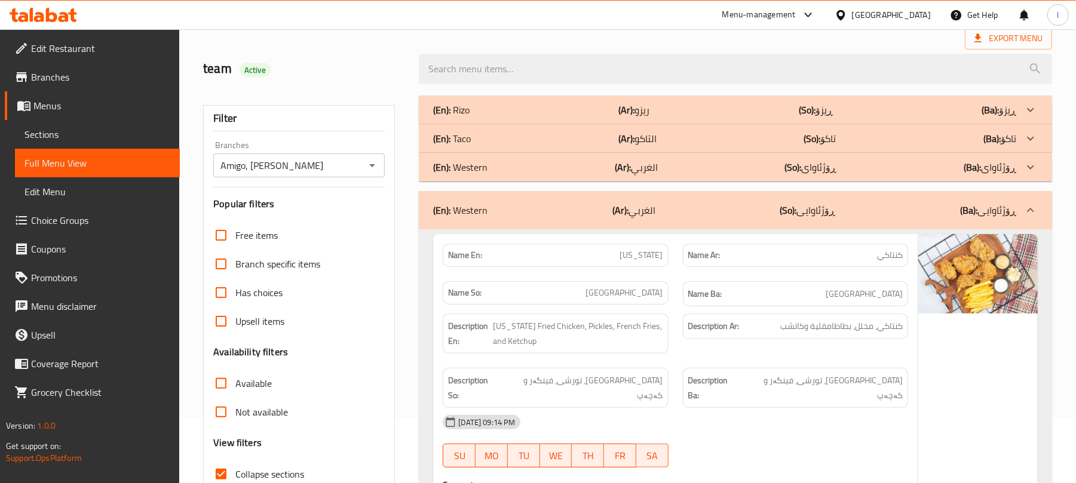
click at [674, 171] on div "(En): Western (Ar): الغربي (So): ڕۆژئاوای (Ba): ڕۆژئاوای" at bounding box center [724, 167] width 583 height 14
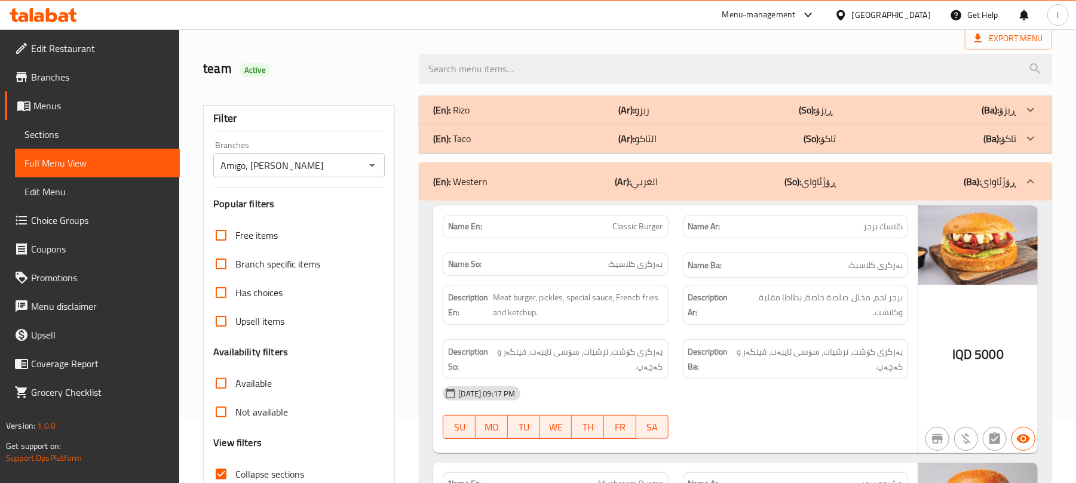
click at [716, 182] on div "(En): Western (Ar): الغربي (So): ڕۆژئاوای (Ba): ڕۆژئاوای" at bounding box center [724, 182] width 583 height 14
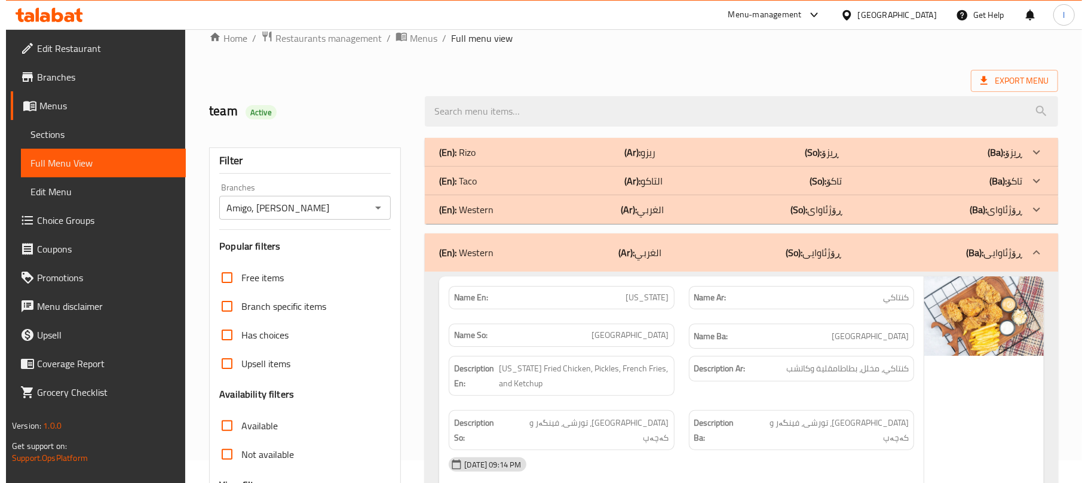
scroll to position [0, 0]
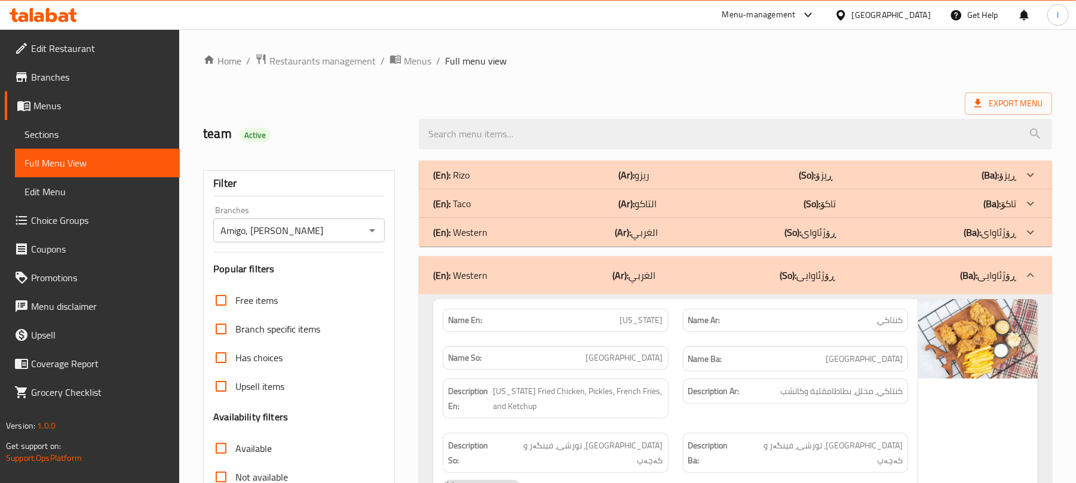
click at [541, 199] on div "(En): Taco (Ar): التاكو (So): تاکۆ (Ba): تاکۆ" at bounding box center [724, 204] width 583 height 14
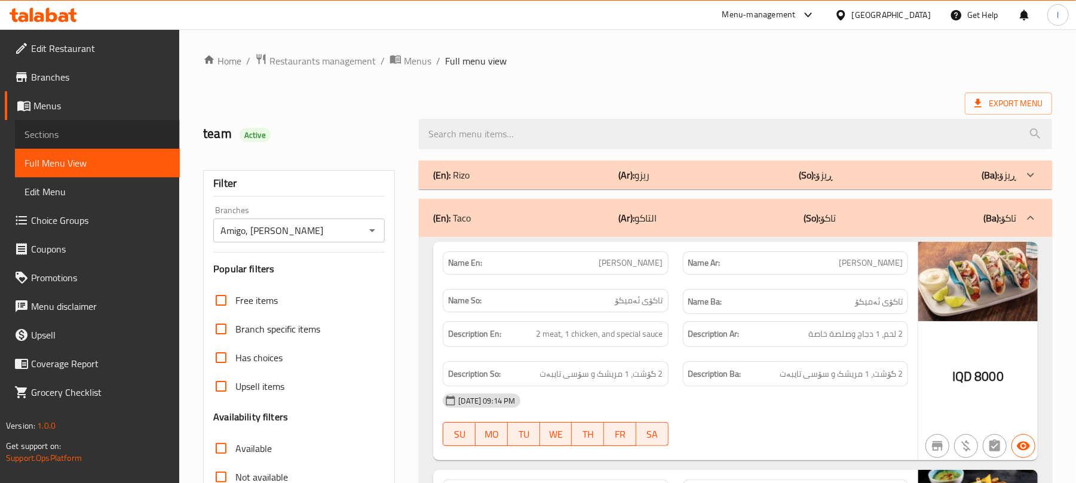
click at [87, 137] on span "Sections" at bounding box center [98, 134] width 146 height 14
